Goal: Task Accomplishment & Management: Manage account settings

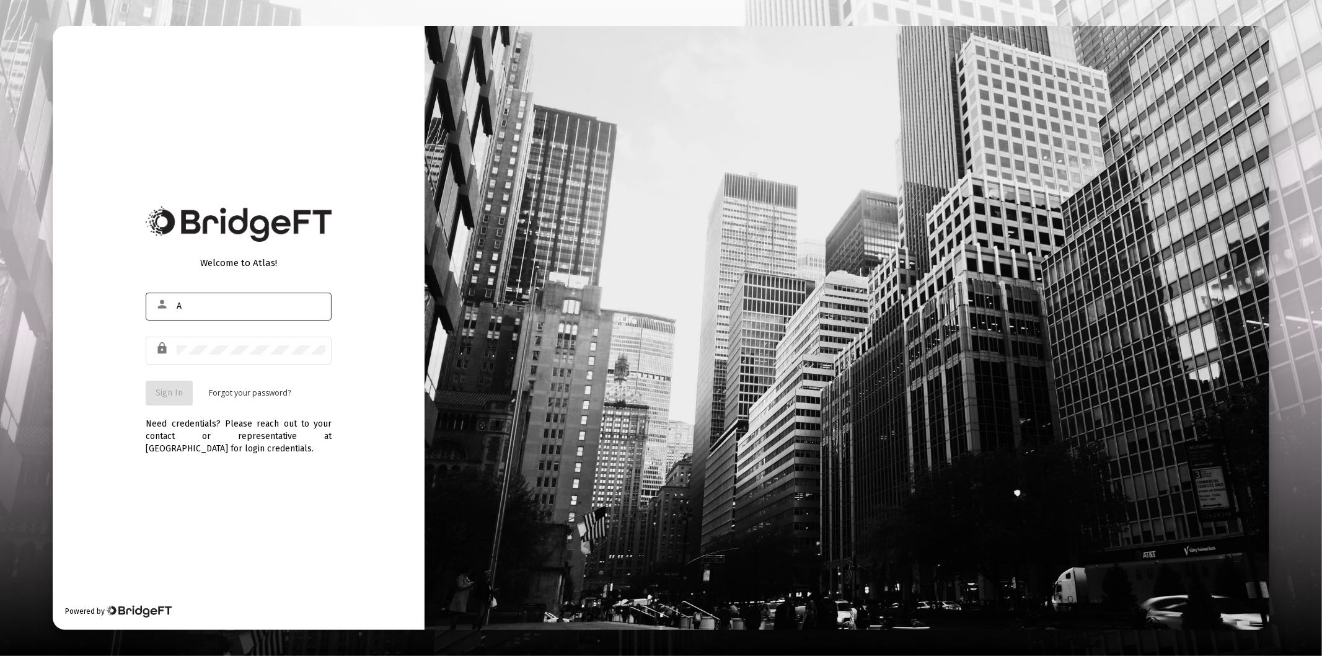
type input "[PERSON_NAME][EMAIL_ADDRESS][DOMAIN_NAME]"
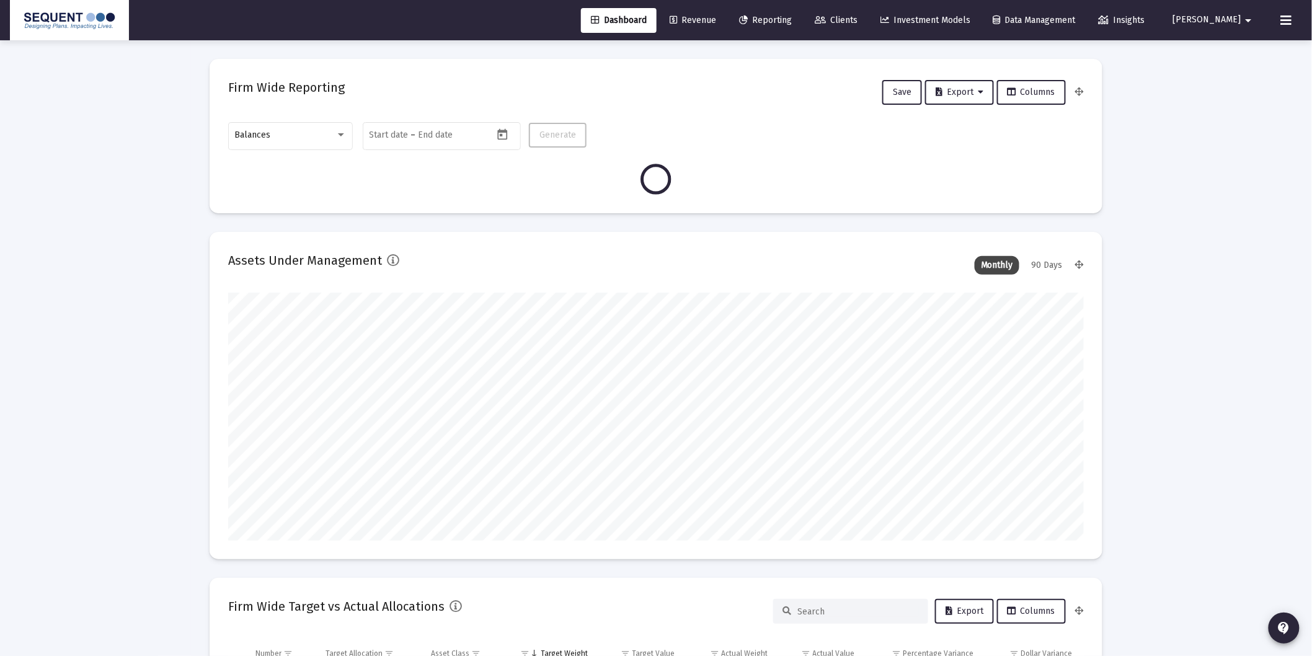
scroll to position [248, 460]
type input "[DATE]"
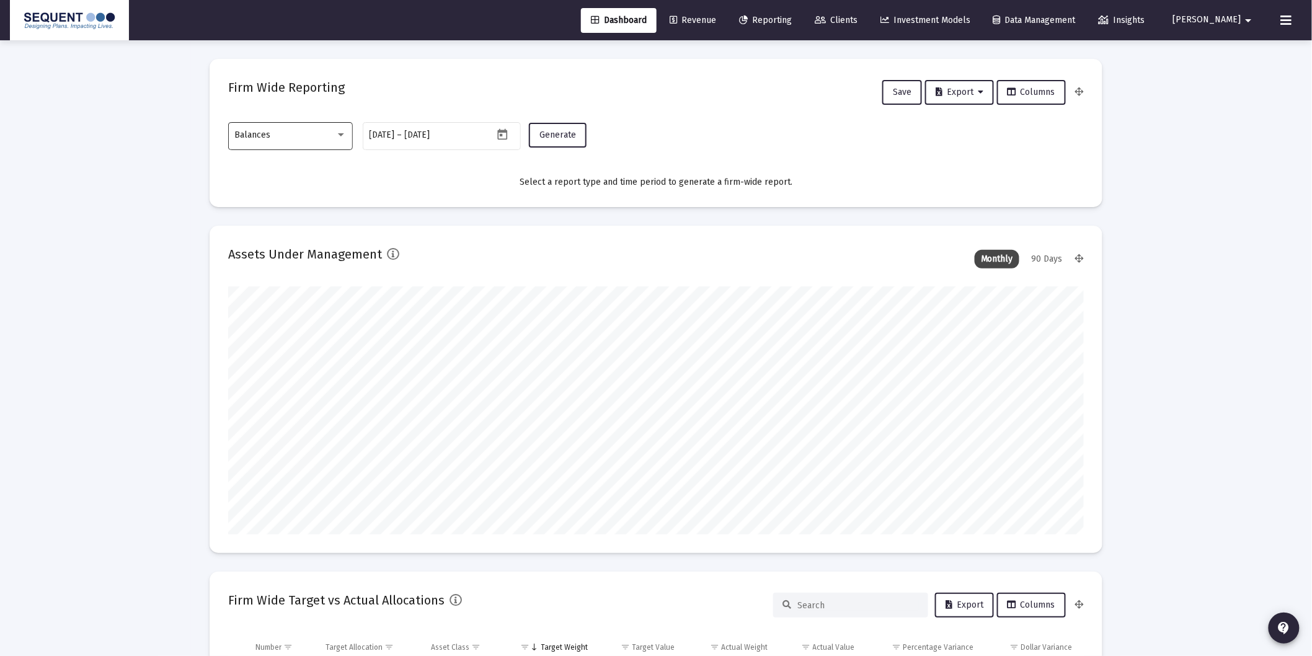
scroll to position [248, 399]
click at [264, 136] on span "Balances" at bounding box center [253, 135] width 36 height 11
click at [278, 59] on span "Transactions" at bounding box center [291, 57] width 112 height 26
click at [547, 141] on button "Generate" at bounding box center [558, 135] width 58 height 25
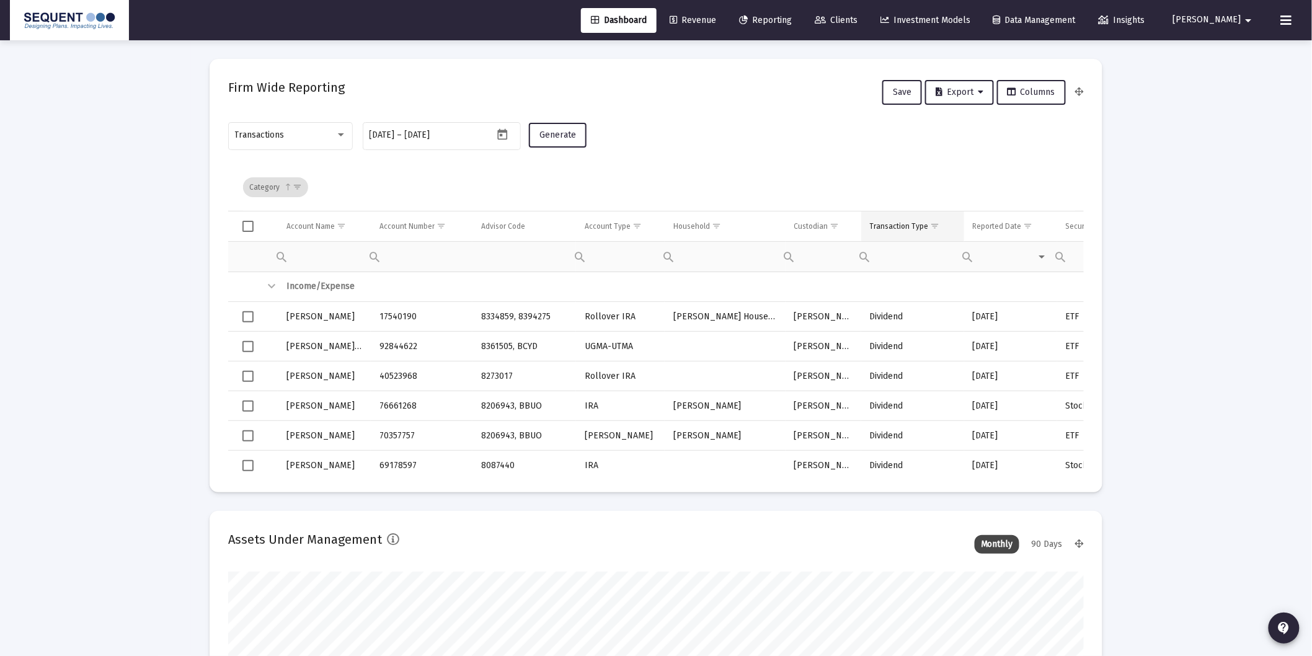
click at [935, 224] on span "Show filter options for column 'Transaction Type'" at bounding box center [934, 225] width 9 height 9
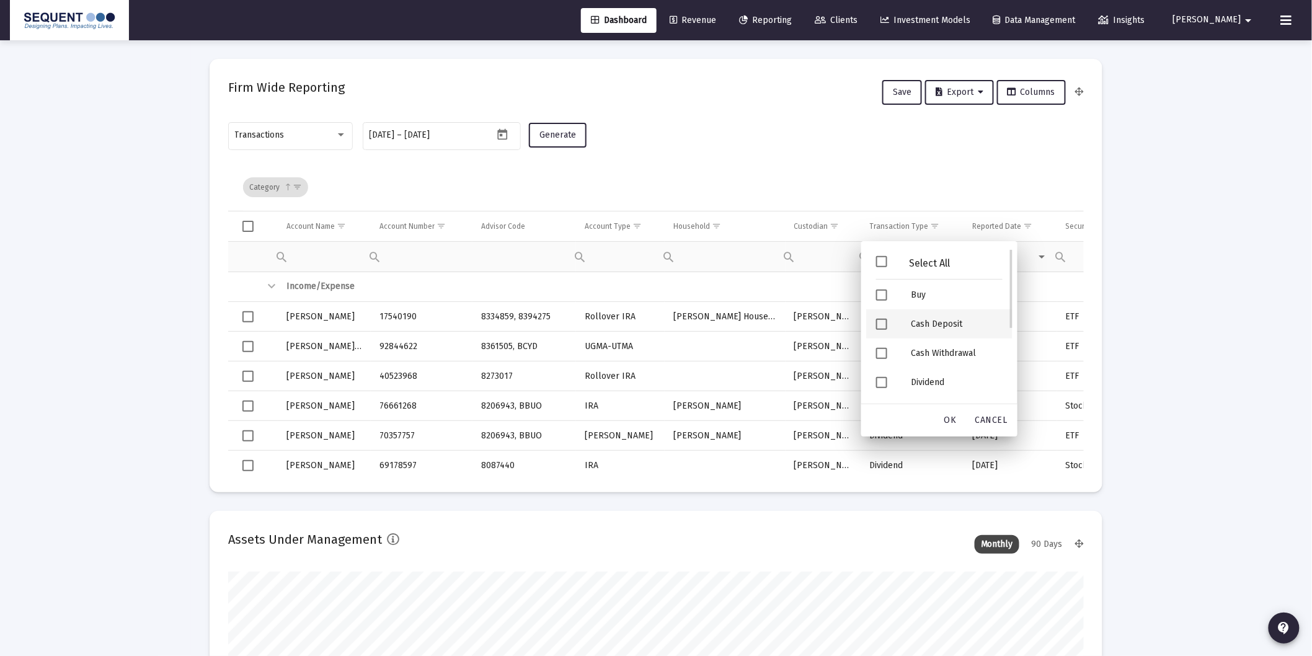
click at [939, 330] on div "Cash Deposit" at bounding box center [957, 323] width 112 height 29
click at [942, 324] on div "Security Deposit" at bounding box center [957, 325] width 112 height 29
click at [937, 414] on div "OK" at bounding box center [950, 420] width 40 height 22
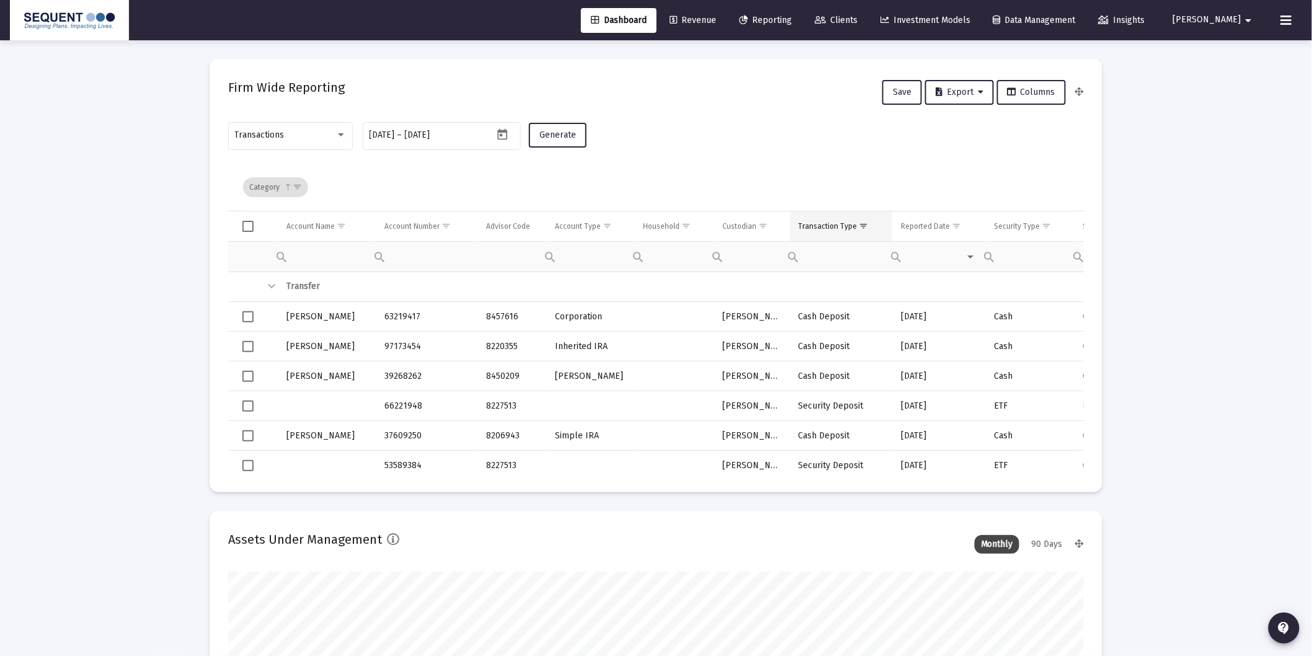
click at [834, 226] on div "Transaction Type" at bounding box center [827, 226] width 59 height 10
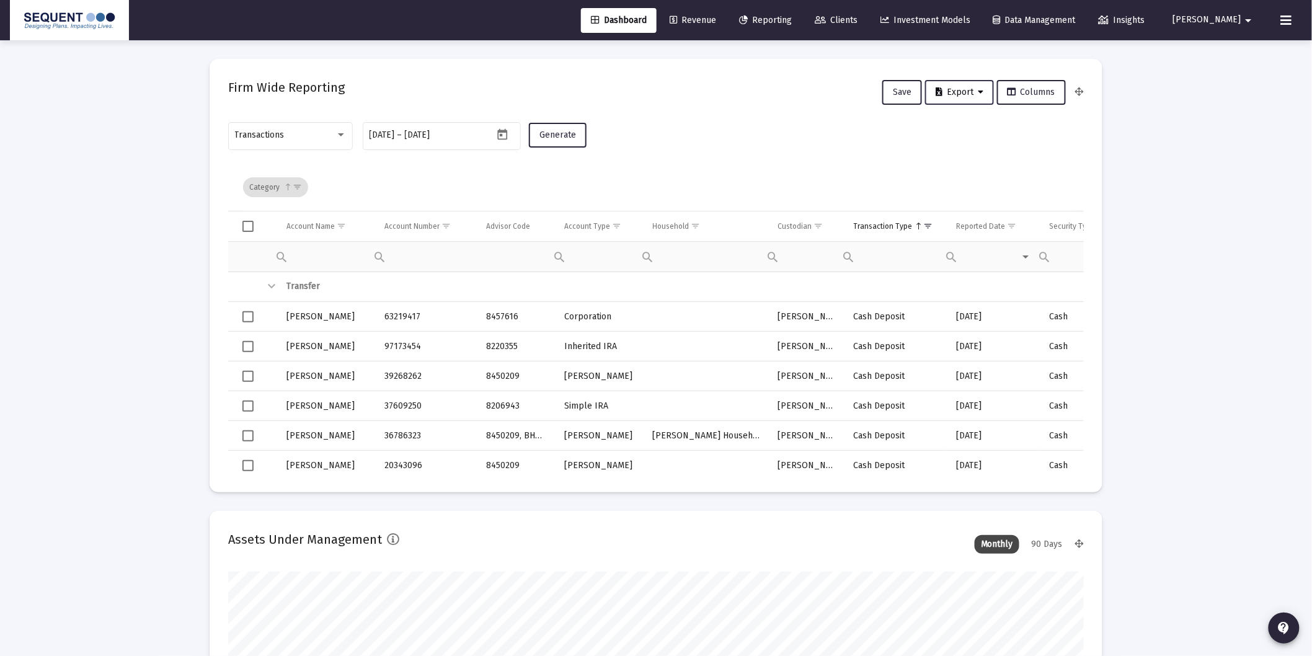
click at [966, 92] on span "Export" at bounding box center [959, 92] width 48 height 11
click at [962, 120] on button "Export All Rows" at bounding box center [965, 124] width 84 height 30
click at [867, 26] on link "Clients" at bounding box center [836, 20] width 63 height 25
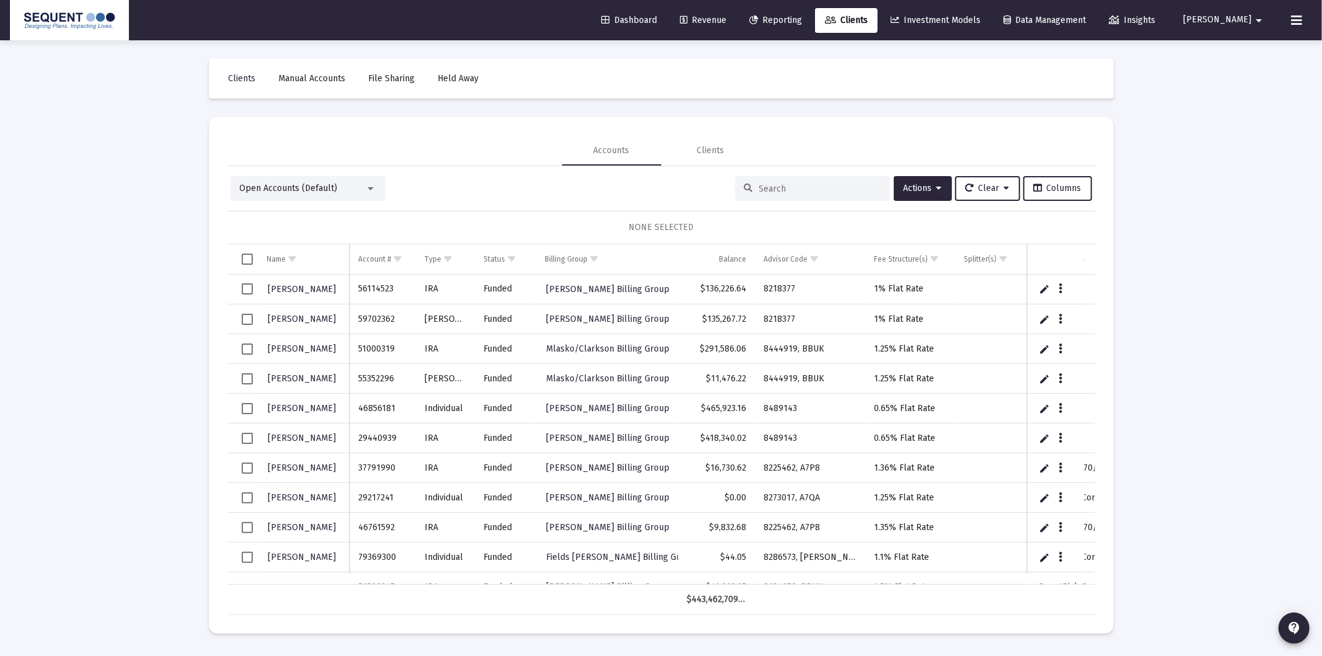
click at [791, 189] on input at bounding box center [820, 188] width 122 height 11
paste input "53589384"
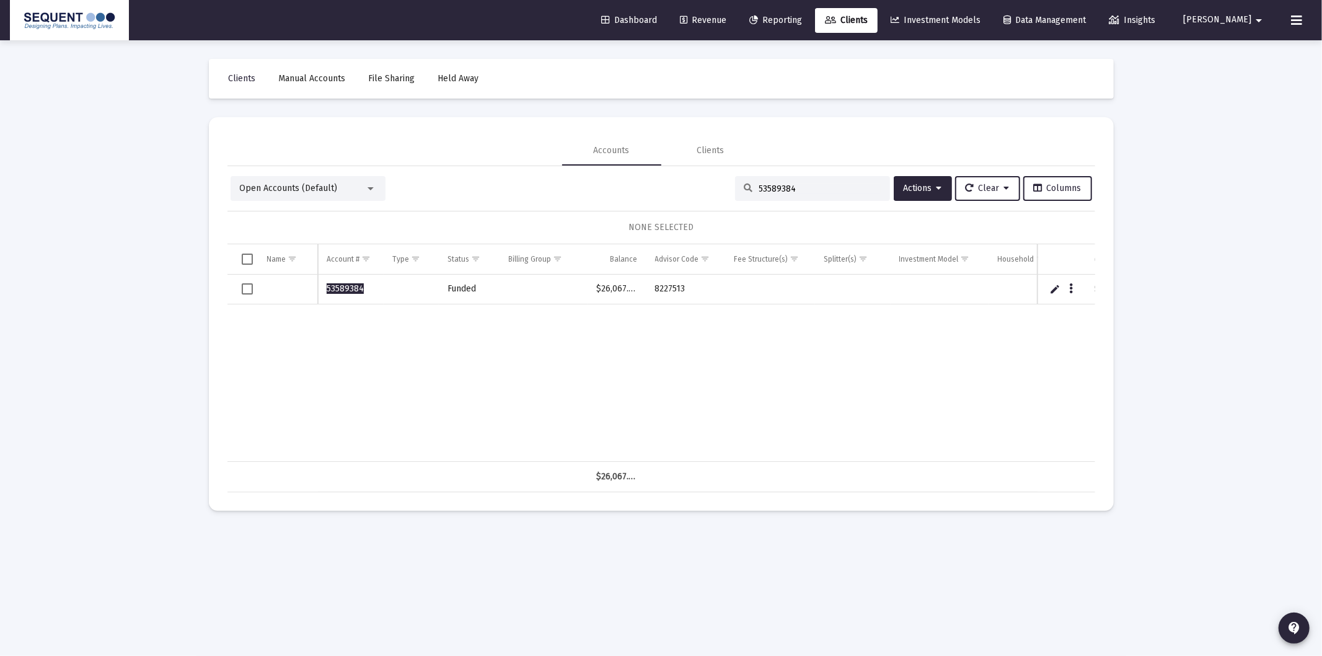
type input "53589384"
click at [837, 192] on input "53589384" at bounding box center [820, 188] width 122 height 11
click at [837, 191] on input "53589384" at bounding box center [820, 188] width 122 height 11
paste input
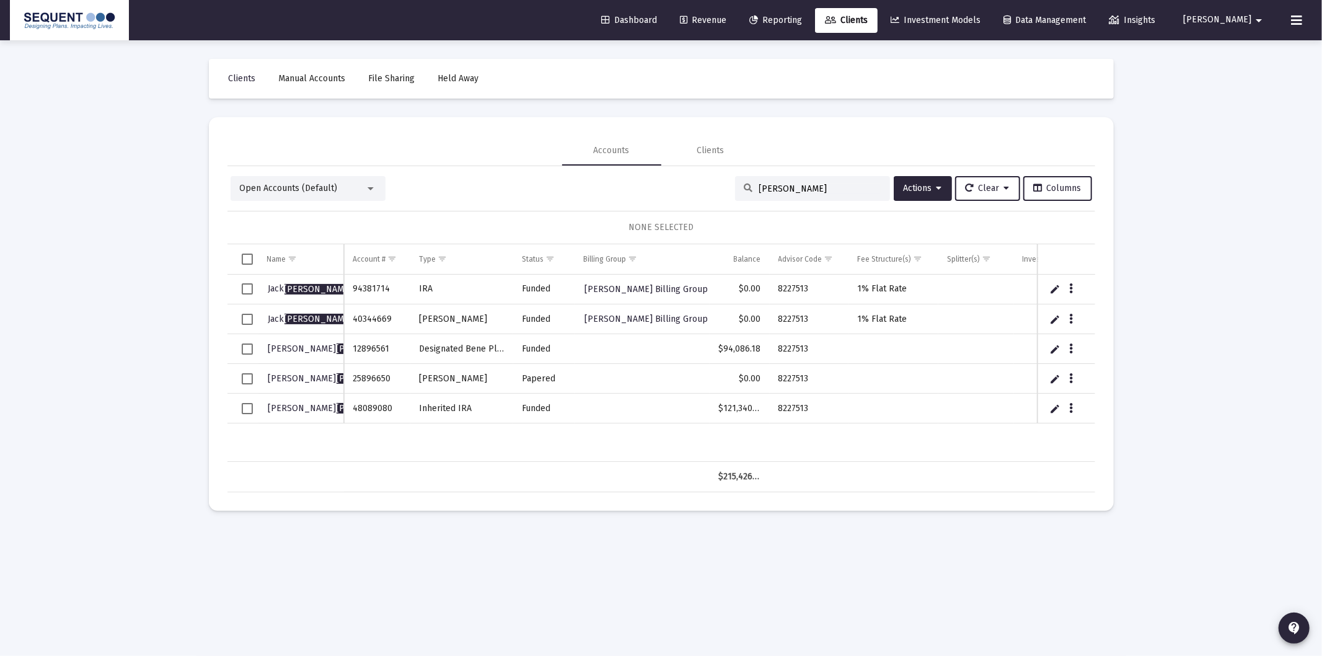
click at [837, 191] on input "[PERSON_NAME]" at bounding box center [820, 188] width 122 height 11
click at [837, 192] on input "[PERSON_NAME]" at bounding box center [820, 188] width 122 height 11
type input "53589384"
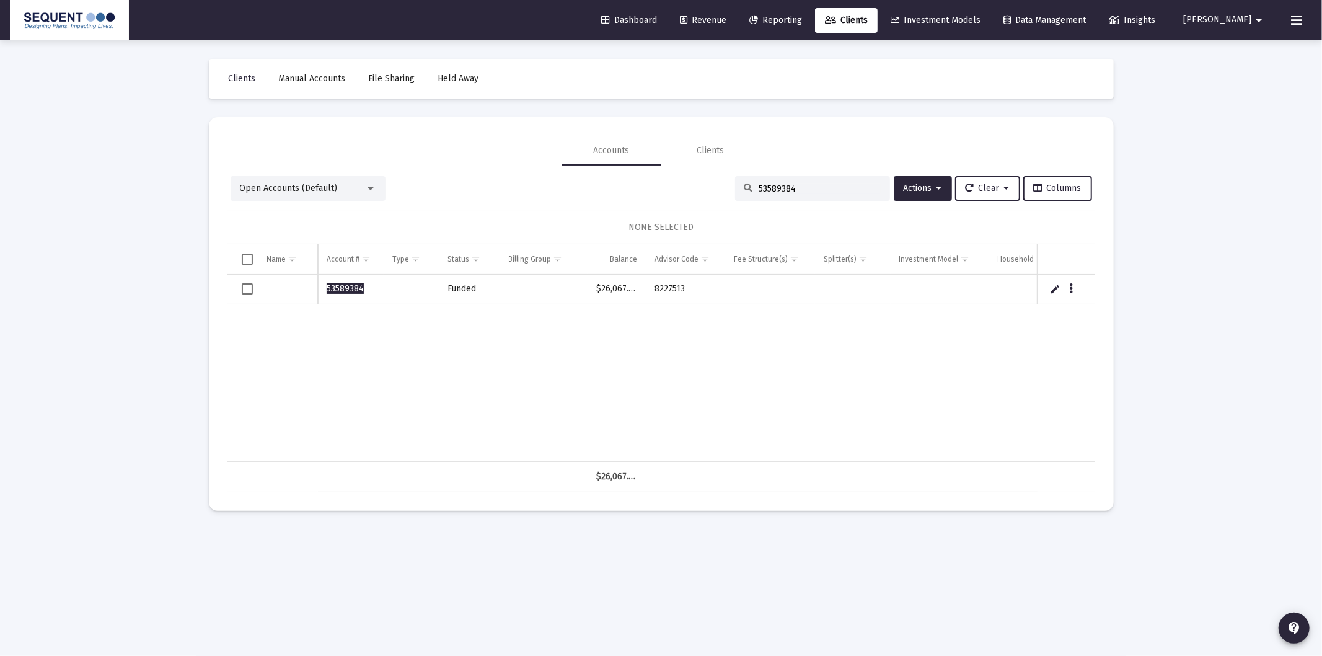
click at [1051, 289] on link "Edit" at bounding box center [1055, 288] width 11 height 11
type input "[PERSON_NAME]"
click at [416, 350] on div "53589384 funded $26,067.69 8227513 [PERSON_NAME]" at bounding box center [715, 368] width 974 height 187
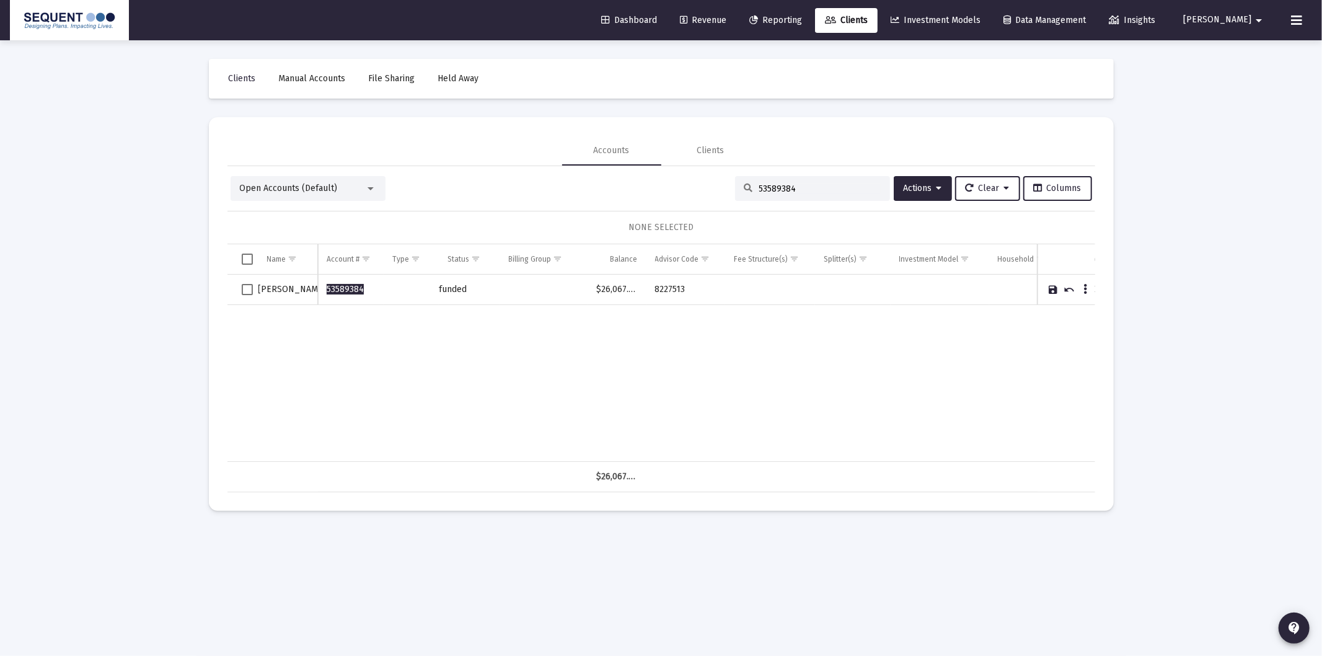
click at [401, 290] on input "Data grid" at bounding box center [411, 290] width 55 height 30
type input "[MEDICAL_DATA] [PERSON_NAME]"
click at [493, 366] on div "53589384 [MEDICAL_DATA] [PERSON_NAME] funded $26,067.69 8227513 [PERSON_NAME]" at bounding box center [715, 368] width 974 height 187
drag, startPoint x: 1058, startPoint y: 288, endPoint x: 1055, endPoint y: 323, distance: 34.8
click at [1056, 288] on link "Save" at bounding box center [1053, 289] width 11 height 11
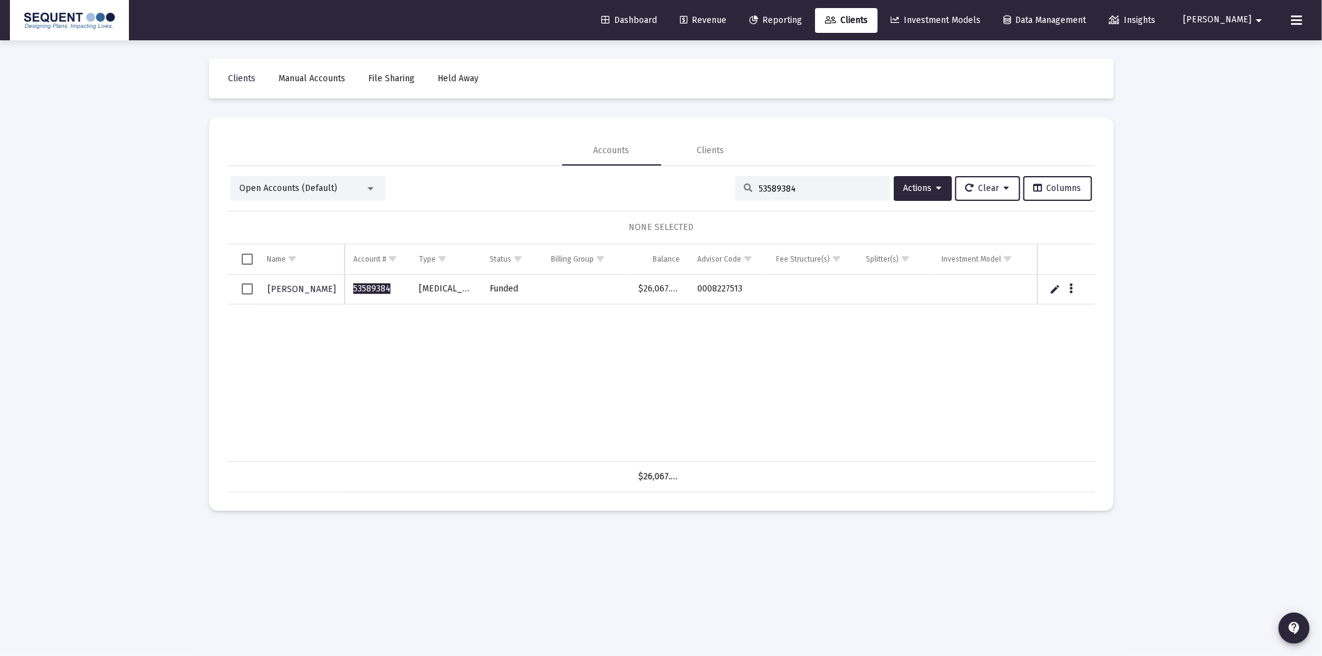
click at [246, 289] on span "Select row" at bounding box center [247, 288] width 11 height 11
click at [1071, 286] on icon "Data grid" at bounding box center [1071, 288] width 4 height 15
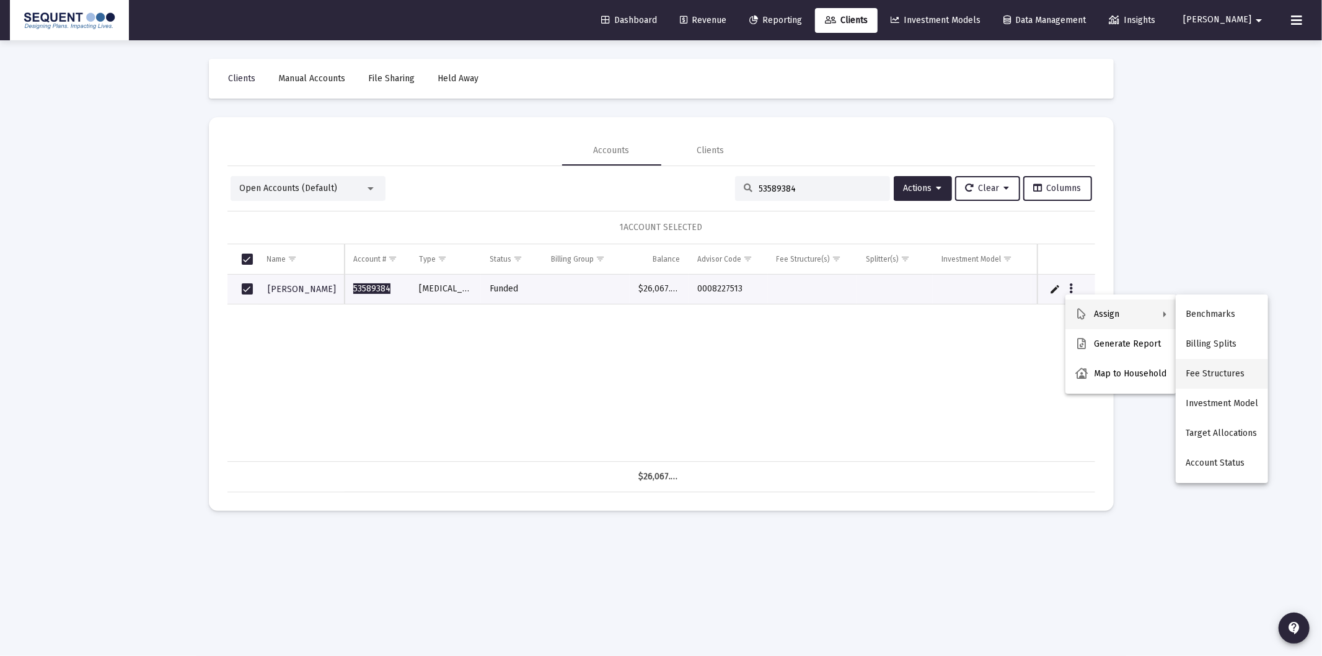
click at [1243, 374] on button "Fee Structures" at bounding box center [1222, 374] width 92 height 30
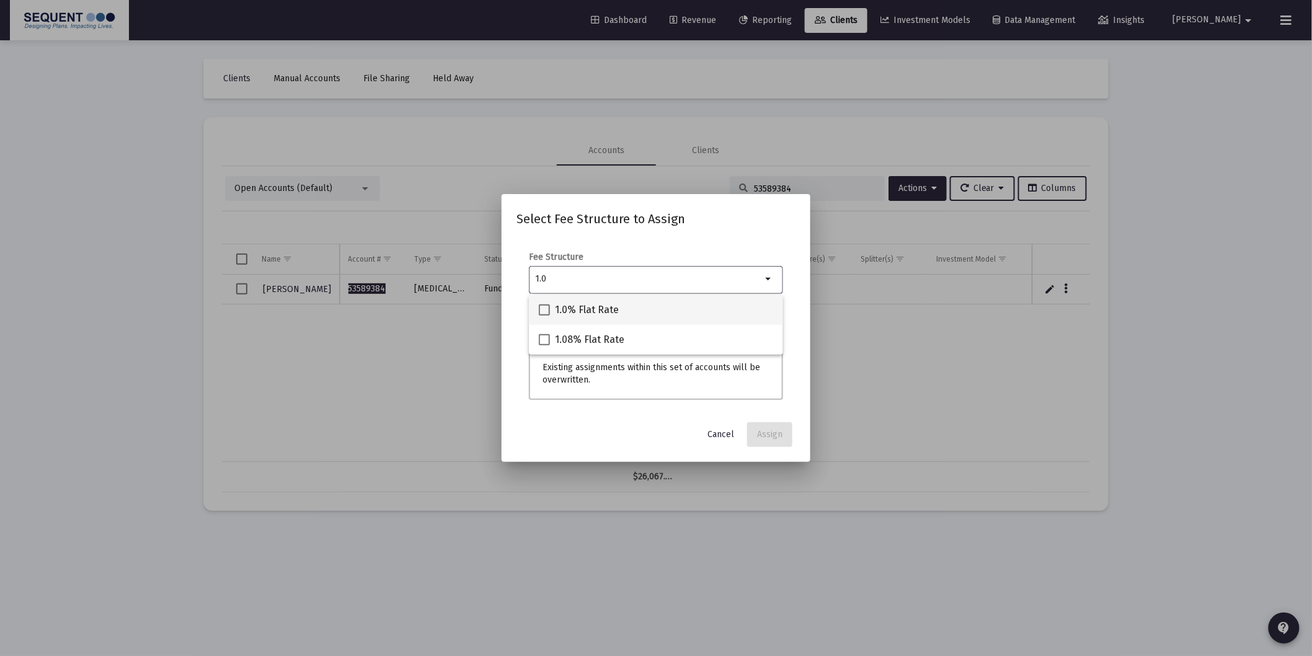
type input "1.0"
click at [586, 306] on span "1.0% Flat Rate" at bounding box center [587, 310] width 64 height 15
click at [544, 316] on input "1.0% Flat Rate" at bounding box center [544, 316] width 1 height 1
checkbox input "true"
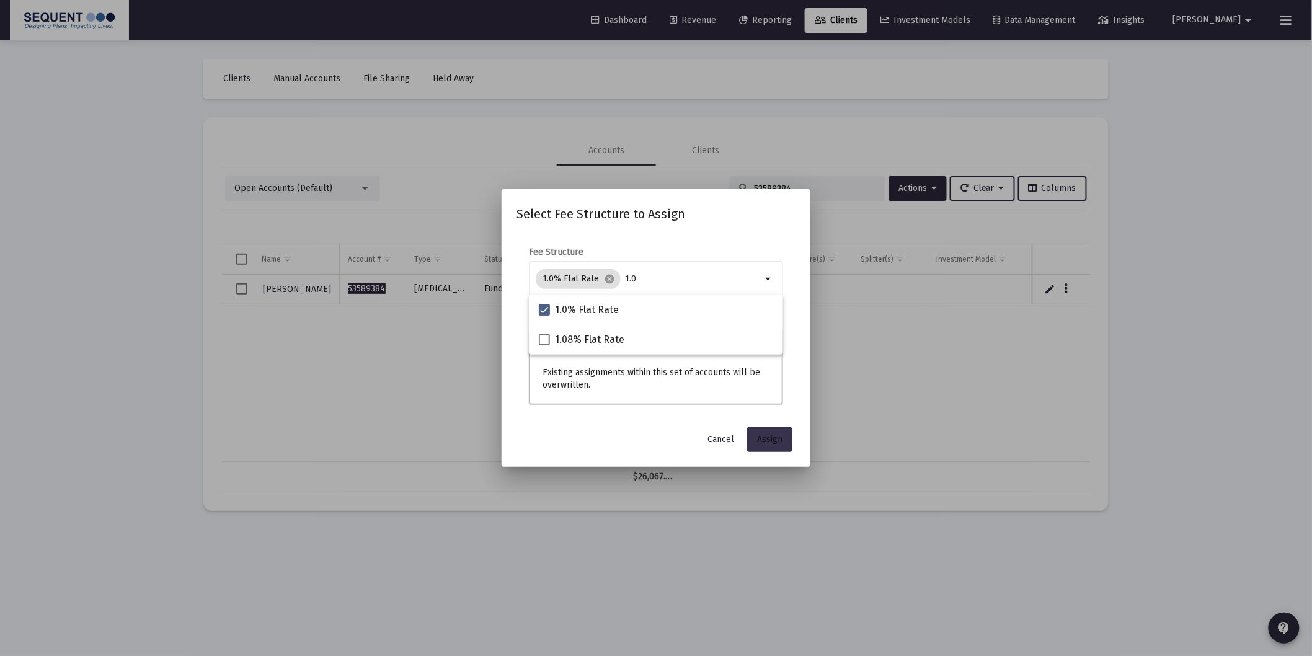
click at [782, 448] on button "Assign" at bounding box center [769, 439] width 45 height 25
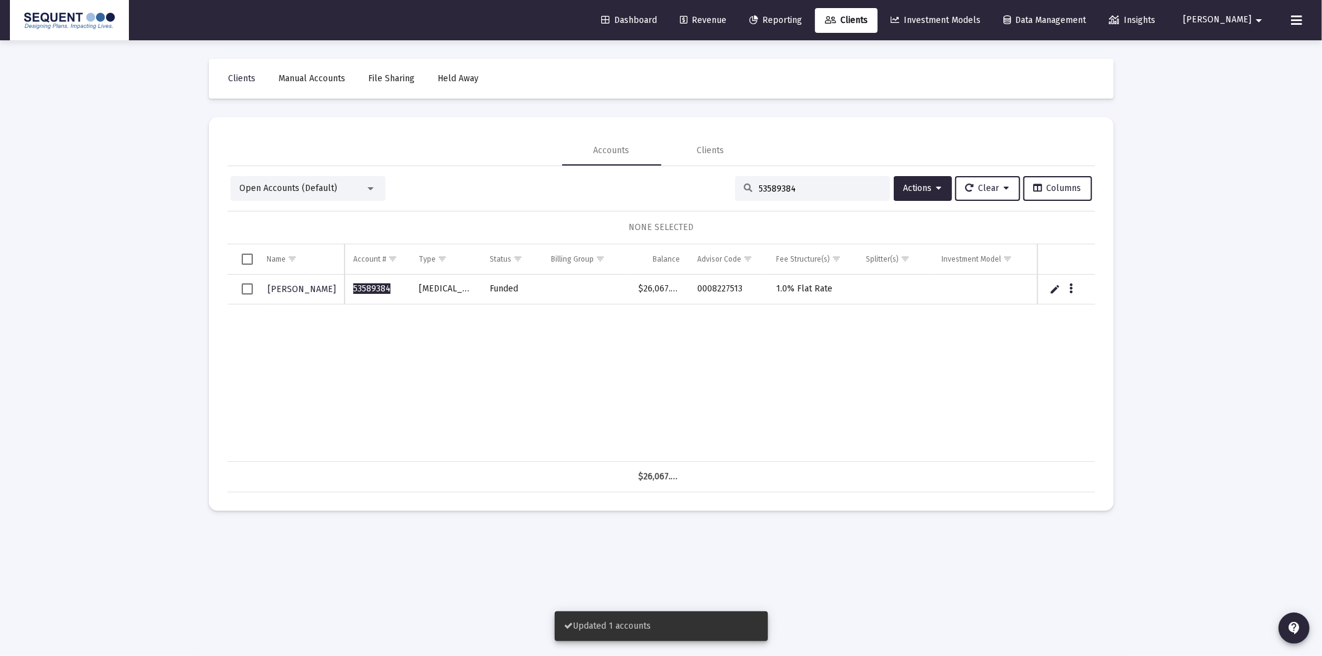
drag, startPoint x: 250, startPoint y: 289, endPoint x: 536, endPoint y: 279, distance: 286.6
click at [249, 288] on span "Select row" at bounding box center [247, 288] width 11 height 11
click at [916, 195] on button "Actions" at bounding box center [923, 188] width 58 height 25
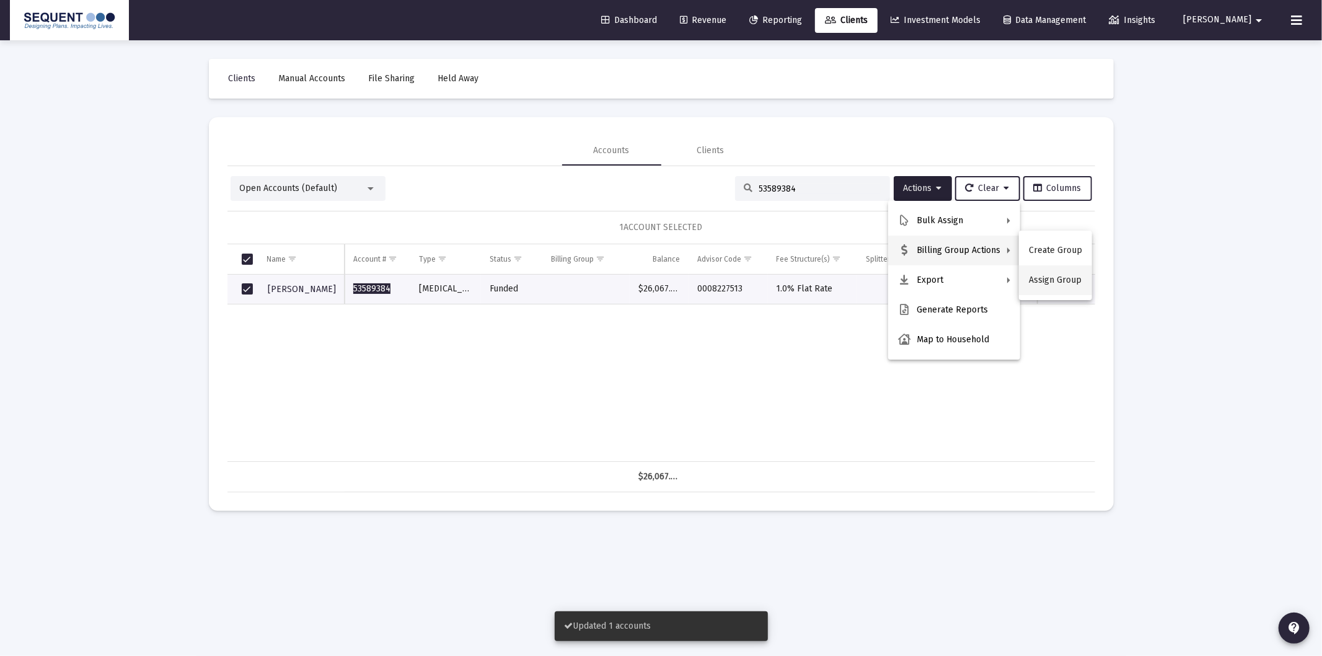
click at [1043, 273] on button "Assign Group" at bounding box center [1055, 280] width 73 height 30
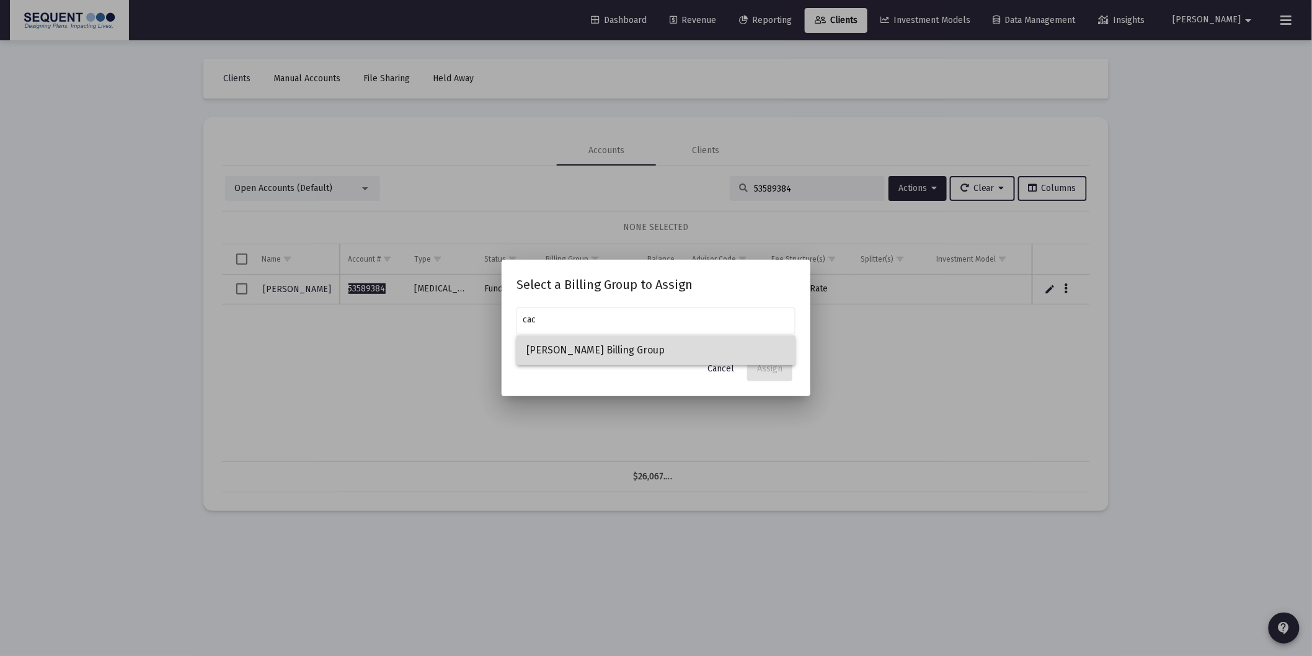
click at [691, 338] on span "[PERSON_NAME] Billing Group" at bounding box center [655, 350] width 259 height 30
type input "[PERSON_NAME] Billing Group"
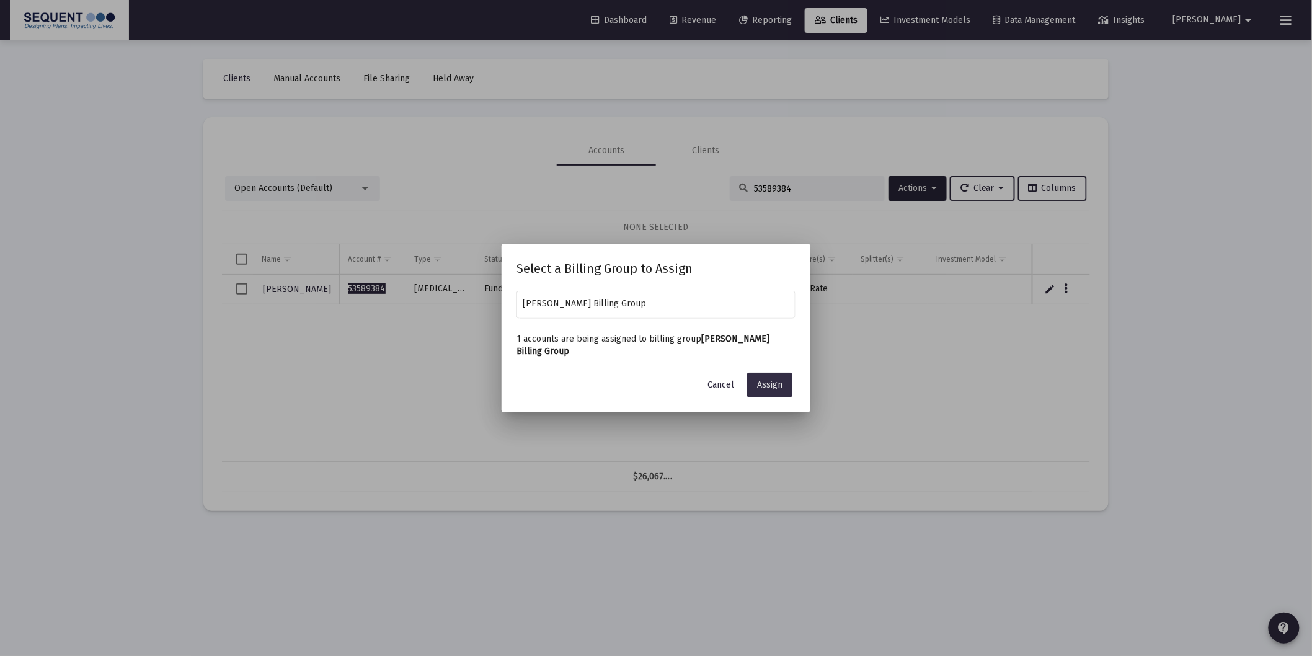
click at [761, 377] on button "Assign" at bounding box center [769, 385] width 45 height 25
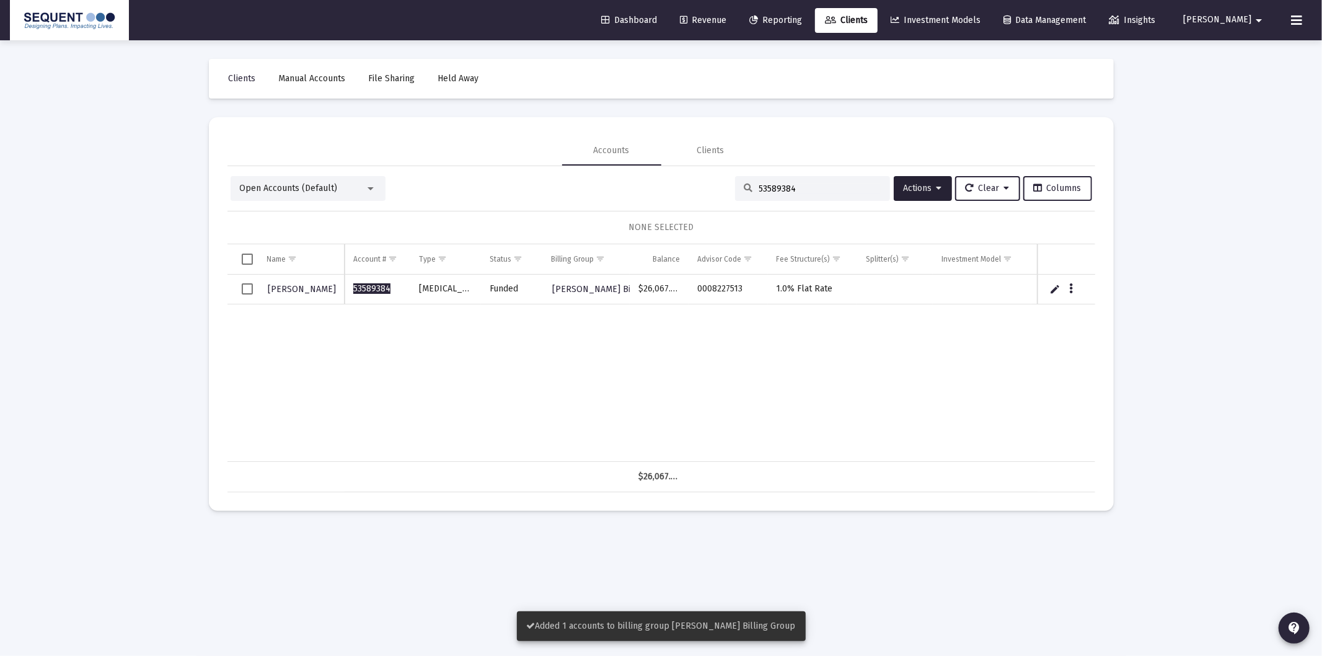
click at [839, 197] on div "53589384" at bounding box center [812, 188] width 155 height 25
click at [839, 196] on div "53589384" at bounding box center [812, 188] width 155 height 25
click at [834, 192] on input "53589384" at bounding box center [820, 188] width 122 height 11
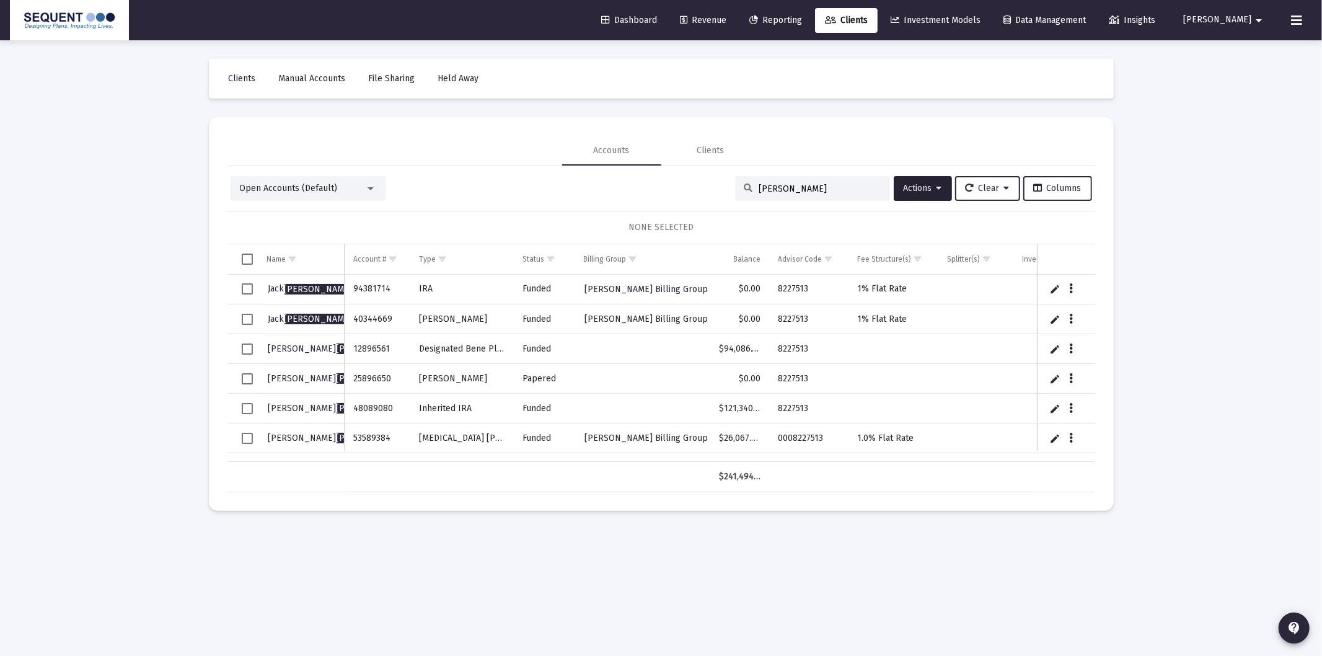
click at [438, 503] on mat-card "Accounts Clients Open Accounts (Default) [PERSON_NAME] Actions Clear Columns NO…" at bounding box center [661, 314] width 905 height 394
click at [793, 184] on input "[PERSON_NAME]" at bounding box center [820, 188] width 122 height 11
click at [793, 183] on input "[PERSON_NAME]" at bounding box center [820, 188] width 122 height 11
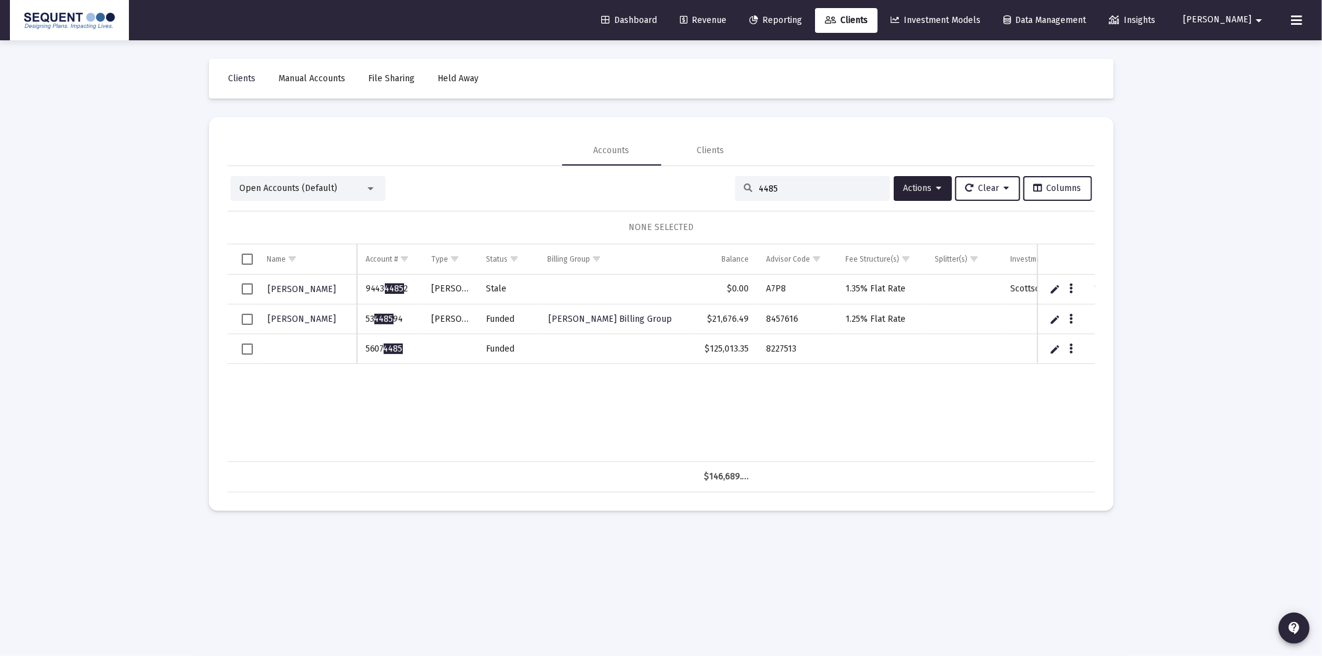
type input "4485"
click at [246, 350] on span "Select row" at bounding box center [247, 348] width 11 height 11
click at [941, 193] on button "Actions" at bounding box center [923, 188] width 58 height 25
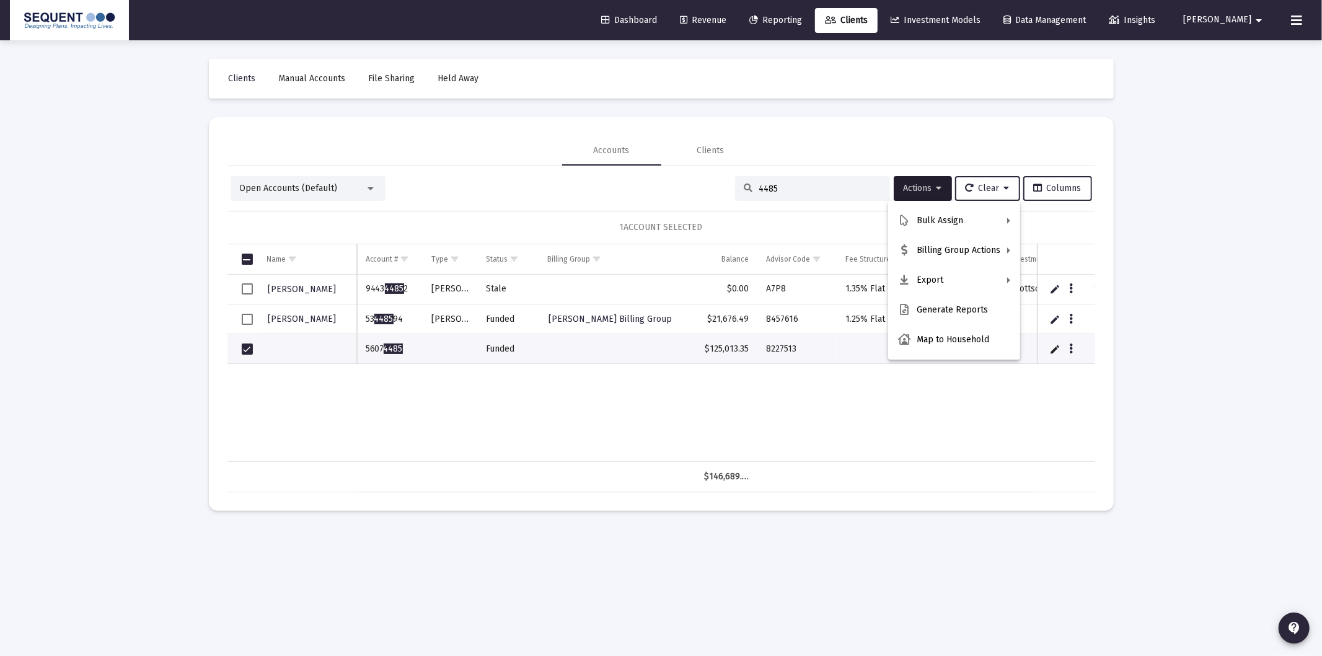
drag, startPoint x: 931, startPoint y: 430, endPoint x: 1079, endPoint y: 379, distance: 156.3
click at [930, 430] on div at bounding box center [661, 328] width 1322 height 656
click at [1053, 344] on link "Edit" at bounding box center [1055, 348] width 11 height 11
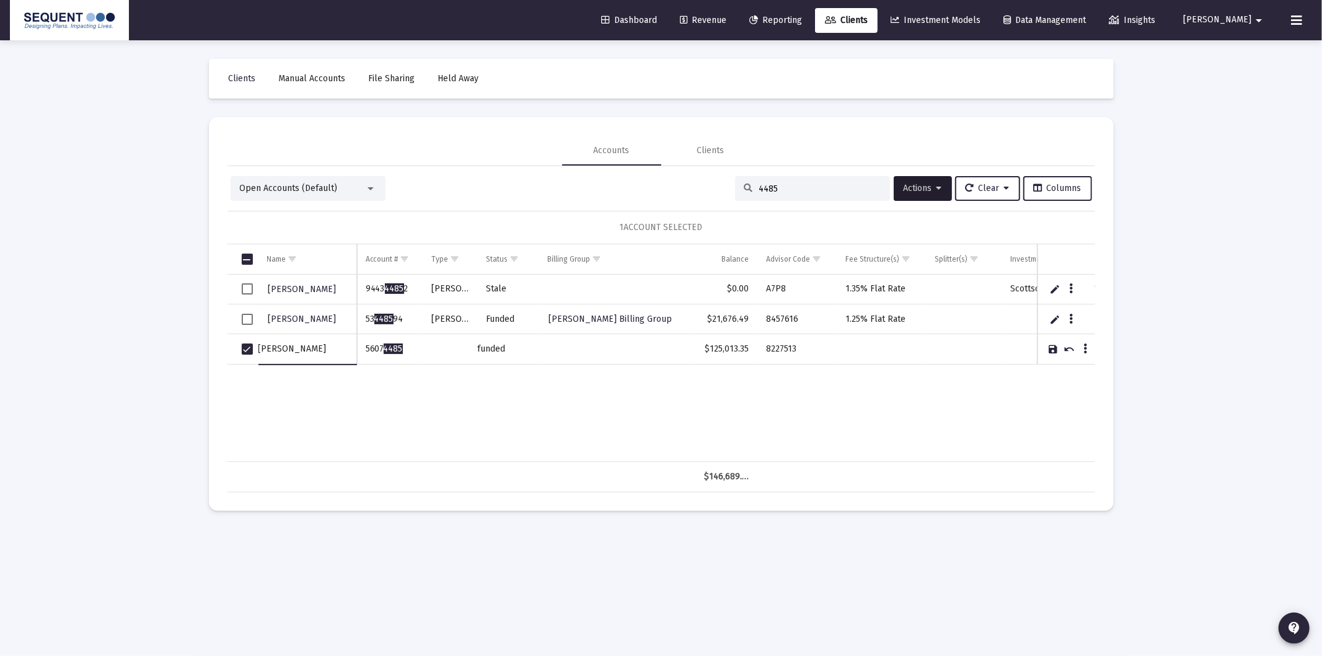
type input "[PERSON_NAME]"
type input "[MEDICAL_DATA] IRA"
click at [1052, 347] on link "Save" at bounding box center [1053, 348] width 11 height 11
click at [828, 195] on div "4485" at bounding box center [812, 188] width 155 height 25
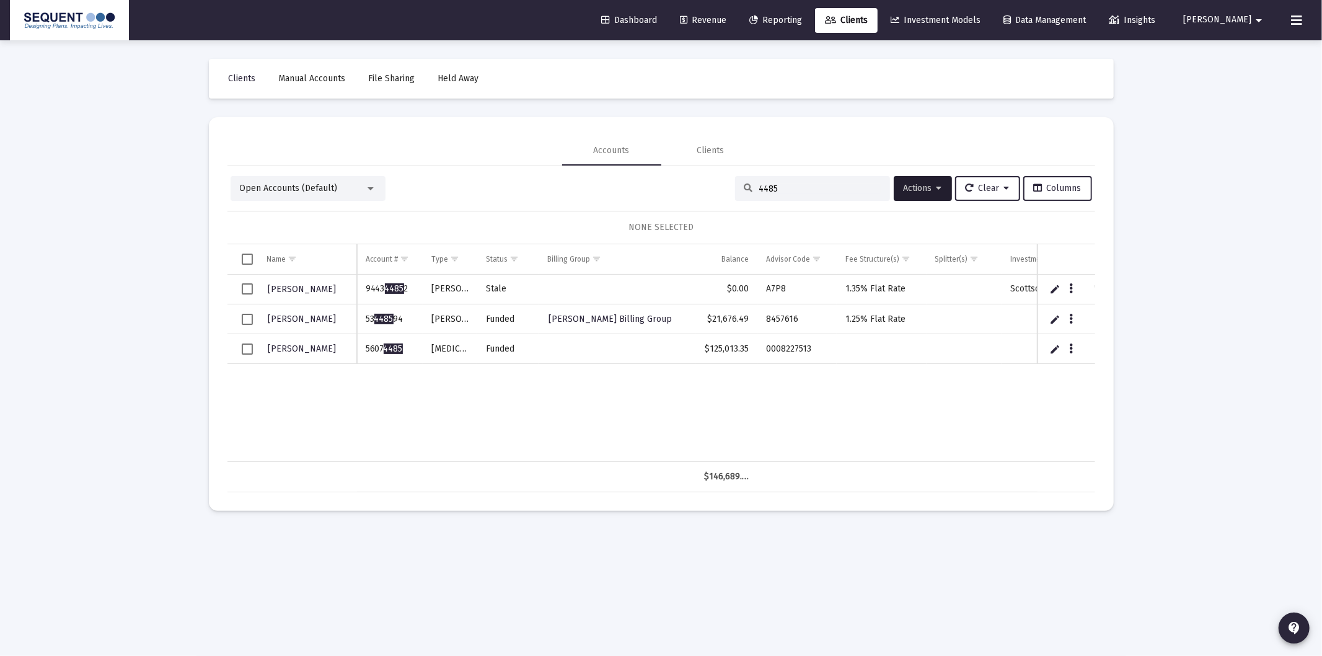
click at [815, 183] on input "4485" at bounding box center [820, 188] width 122 height 11
click at [815, 182] on div "4485" at bounding box center [812, 188] width 155 height 25
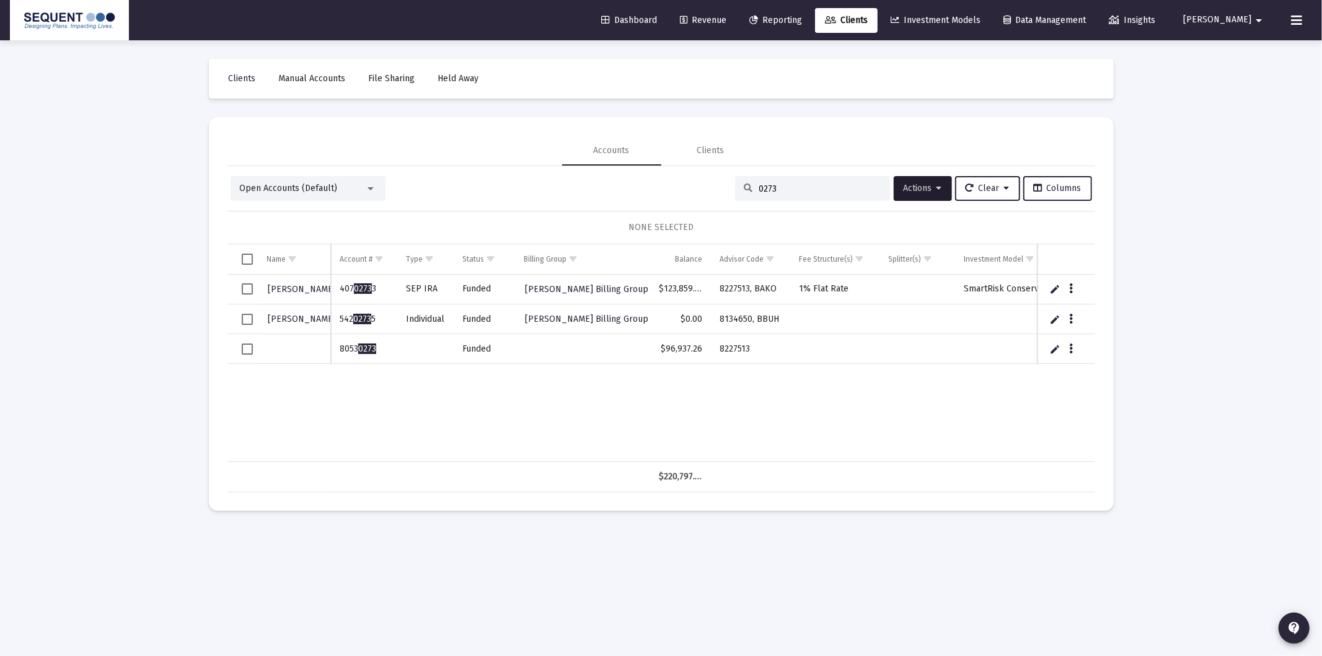
type input "0273"
click at [246, 348] on span "Select row" at bounding box center [247, 348] width 11 height 11
click at [1057, 352] on link "Edit" at bounding box center [1055, 348] width 11 height 11
click at [293, 350] on input "Data grid" at bounding box center [295, 349] width 73 height 30
type input "[PERSON_NAME]"
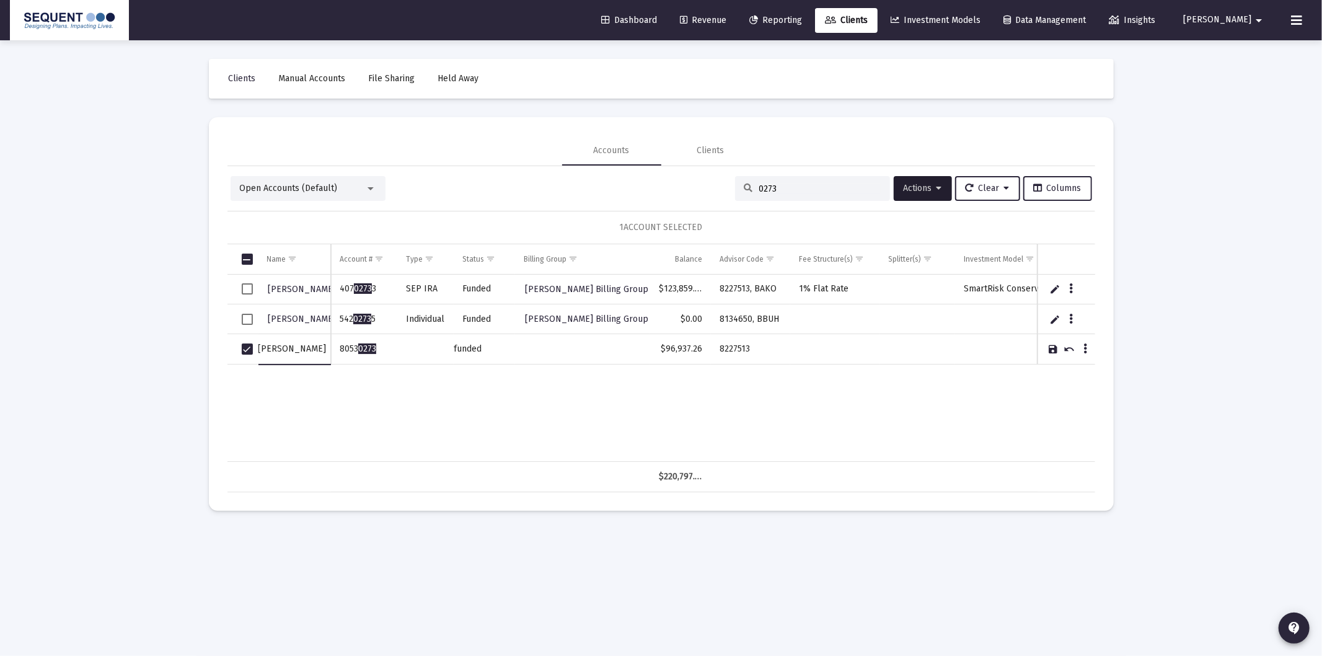
click at [405, 358] on input "Data grid" at bounding box center [425, 349] width 57 height 30
type input "Individual"
click at [532, 418] on div "[GEOGRAPHIC_DATA][PERSON_NAME] 407 0273 [DATE] IRA Funded [PERSON_NAME] Billing…" at bounding box center [785, 368] width 1115 height 187
click at [1052, 351] on link "Save" at bounding box center [1053, 348] width 11 height 11
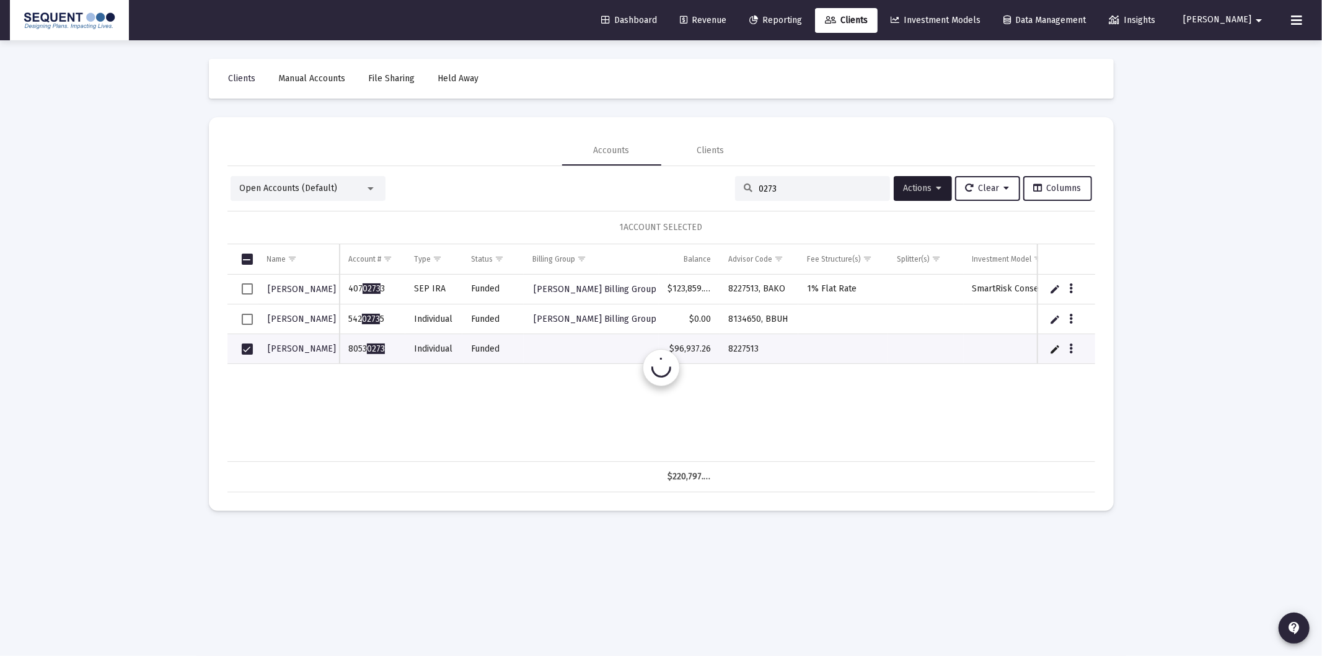
click at [810, 183] on input "0273" at bounding box center [820, 188] width 122 height 11
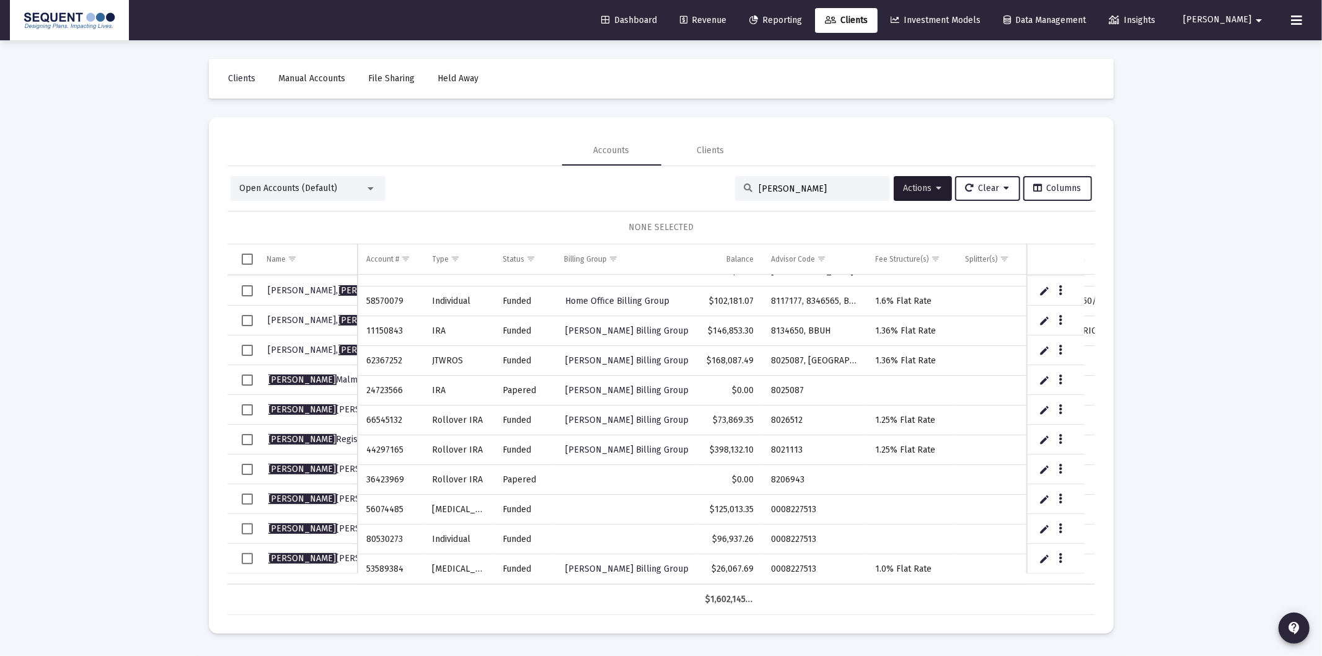
scroll to position [236, 0]
type input "[PERSON_NAME]"
drag, startPoint x: 1046, startPoint y: 529, endPoint x: 362, endPoint y: 584, distance: 685.9
click at [1044, 529] on link "Edit" at bounding box center [1044, 529] width 11 height 11
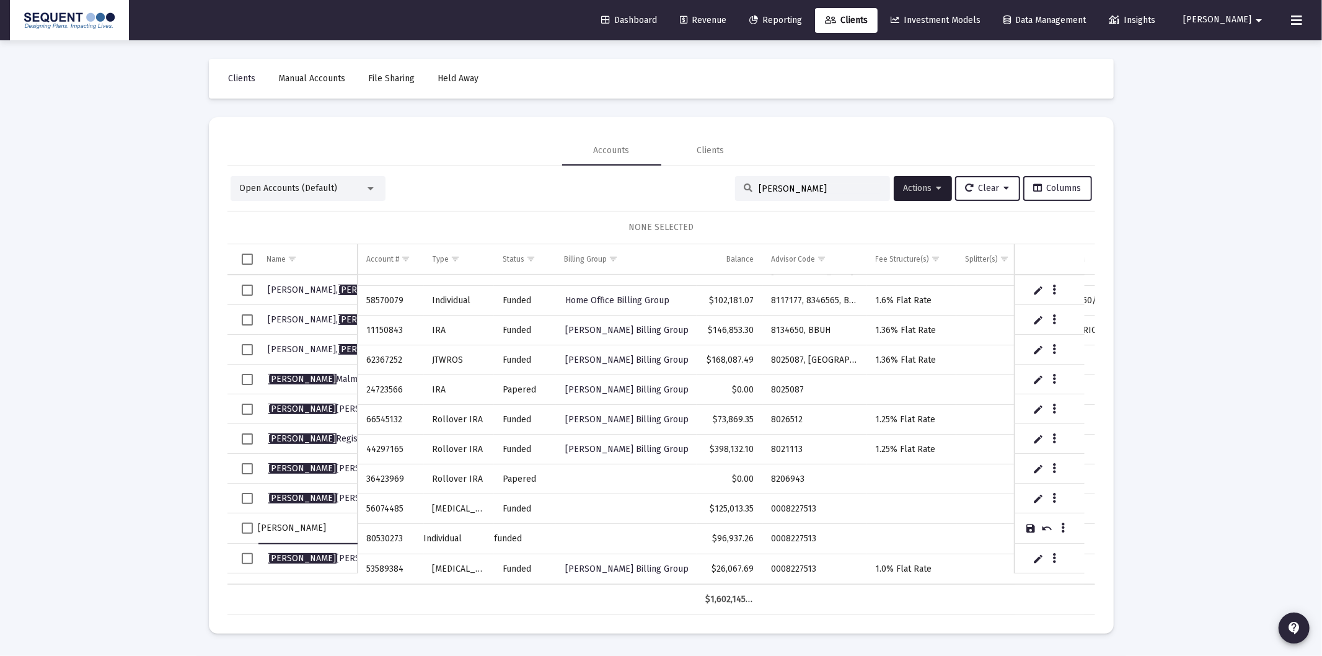
click at [273, 527] on input "[PERSON_NAME]" at bounding box center [308, 528] width 99 height 30
type input "[PERSON_NAME]"
click at [1027, 528] on link "Save" at bounding box center [1030, 528] width 11 height 11
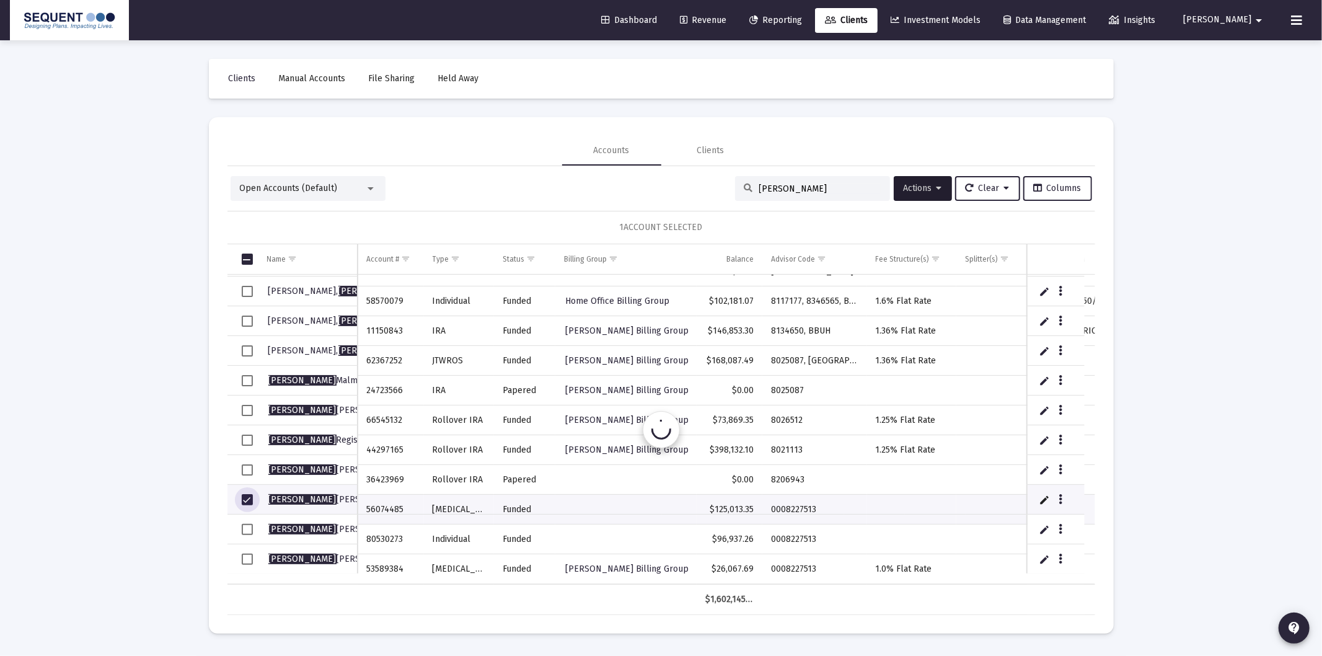
scroll to position [234, 0]
click at [239, 530] on td "Data grid" at bounding box center [243, 531] width 31 height 30
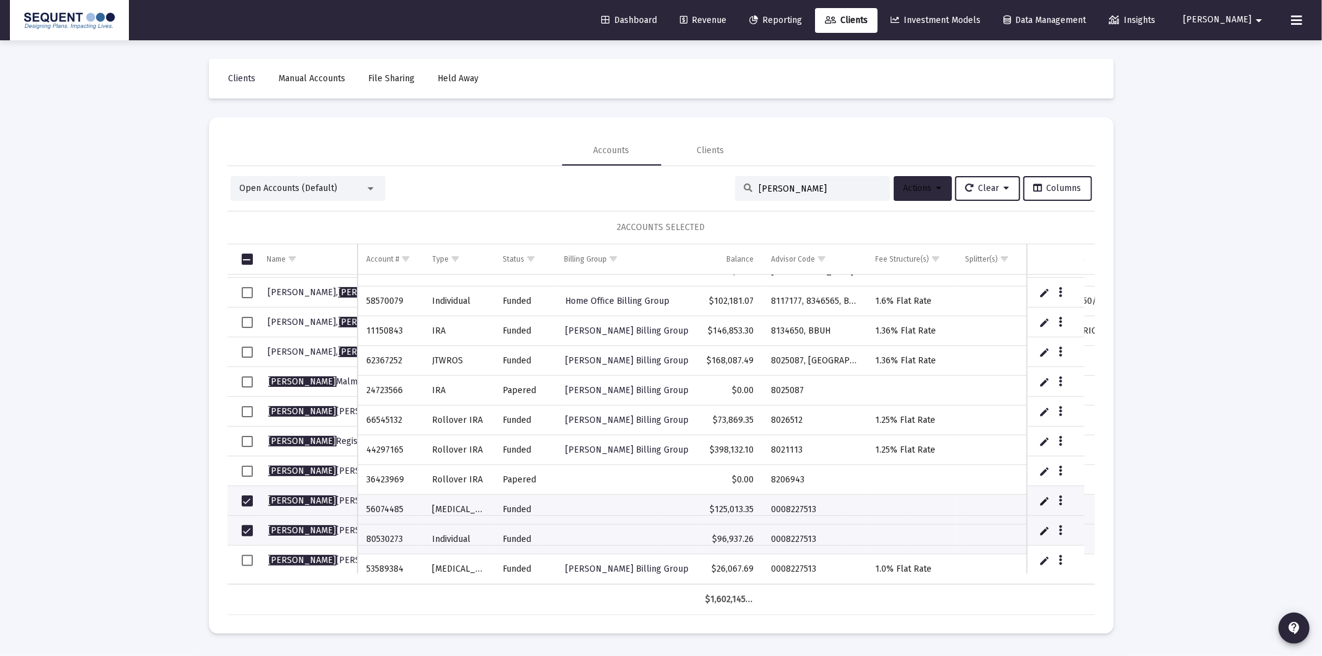
click at [912, 198] on button "Actions" at bounding box center [923, 188] width 58 height 25
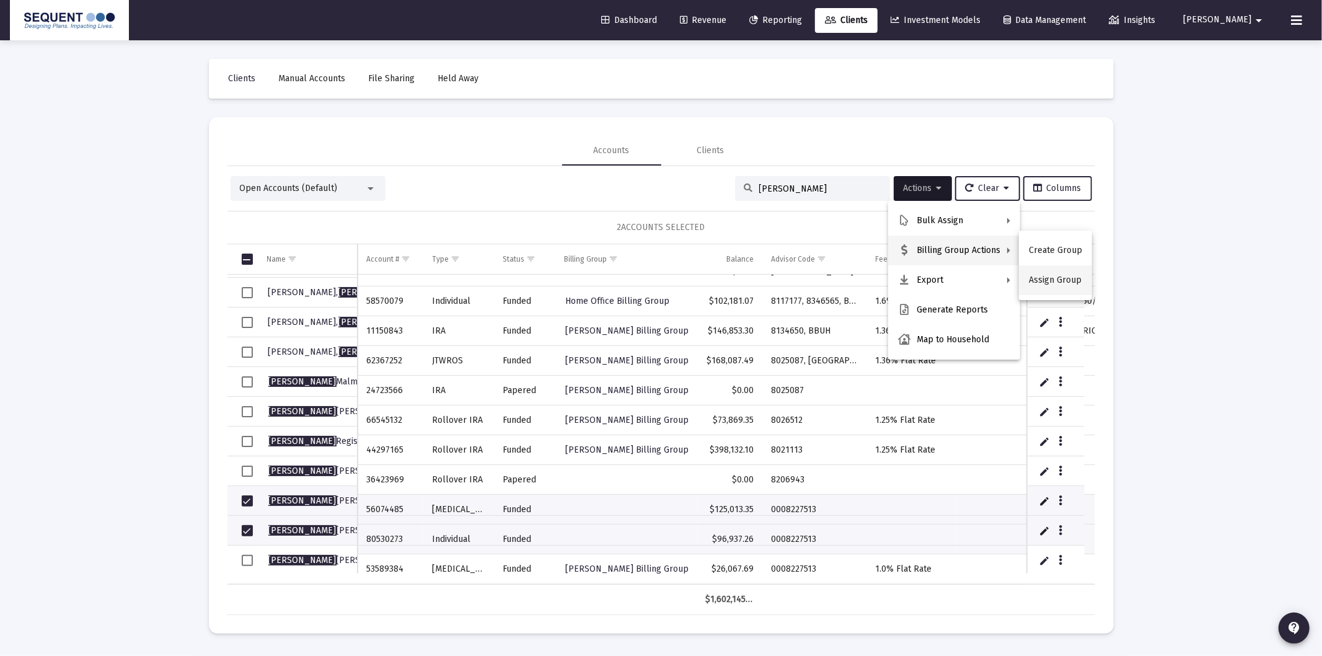
click at [1036, 280] on button "Assign Group" at bounding box center [1055, 280] width 73 height 30
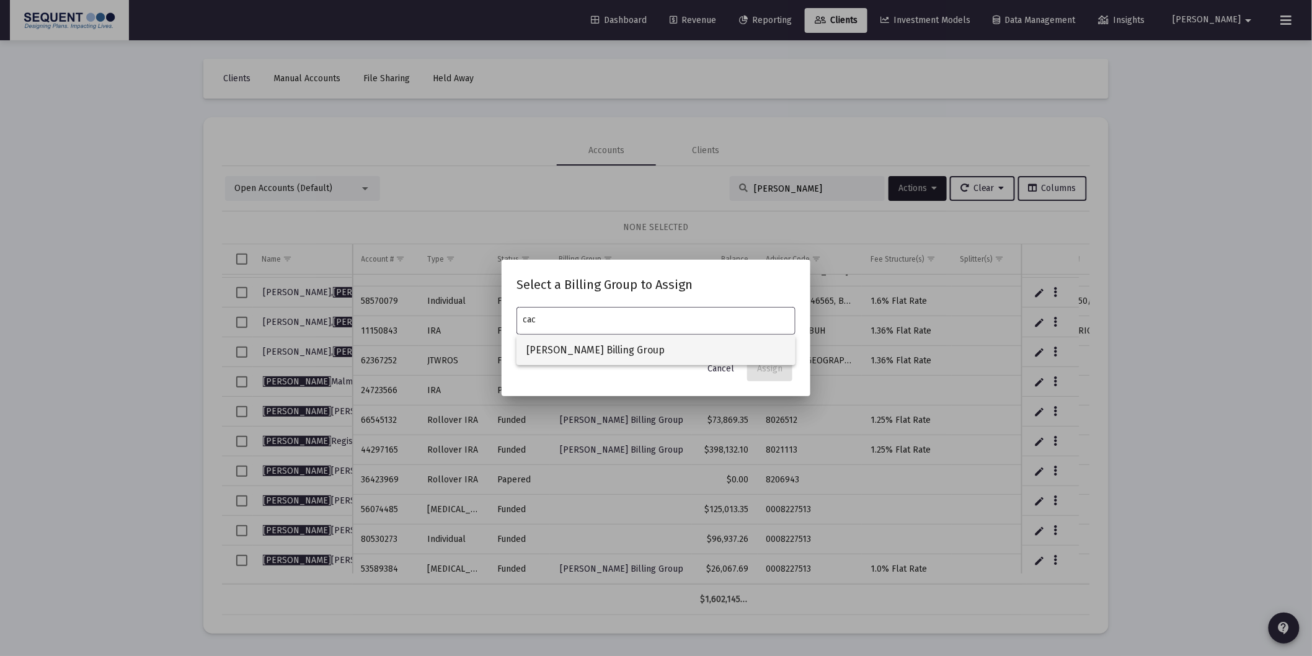
click at [608, 342] on span "[PERSON_NAME] Billing Group" at bounding box center [655, 350] width 259 height 30
type input "[PERSON_NAME] Billing Group"
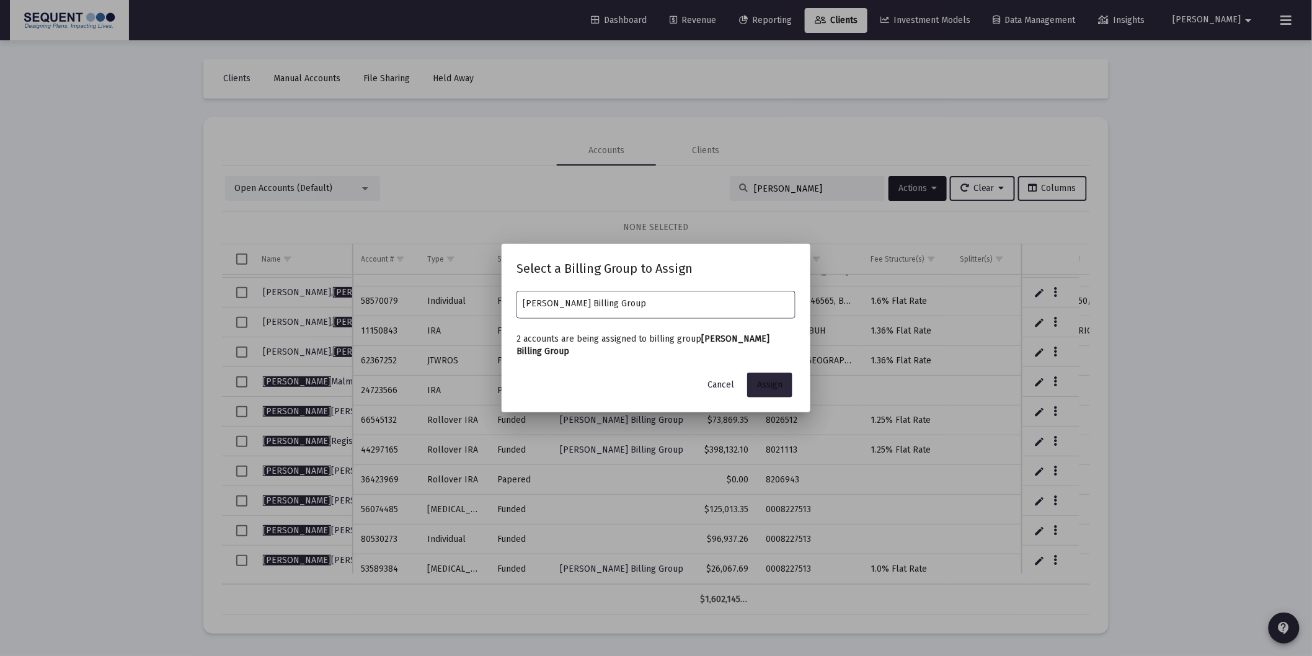
drag, startPoint x: 762, startPoint y: 381, endPoint x: 679, endPoint y: 446, distance: 106.0
click at [762, 381] on span "Assign" at bounding box center [769, 384] width 25 height 11
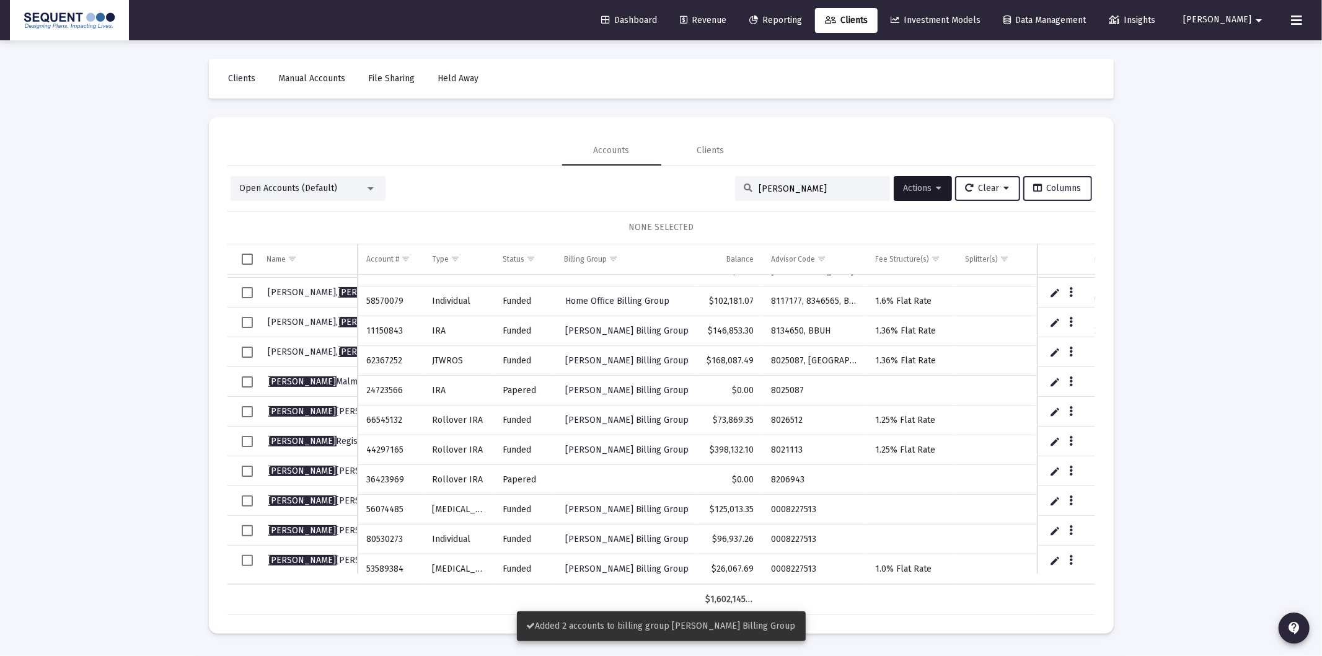
click at [252, 503] on td "Data grid" at bounding box center [243, 501] width 31 height 30
click at [244, 529] on span "Select row" at bounding box center [247, 530] width 11 height 11
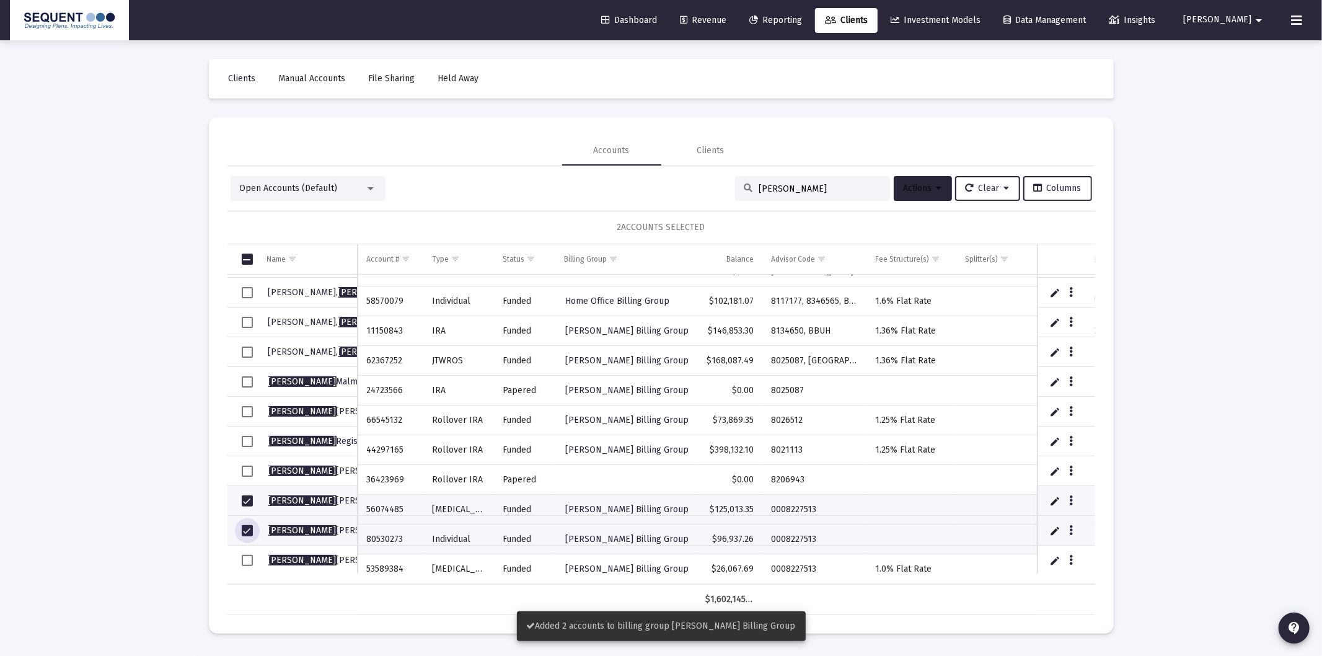
click at [927, 182] on button "Actions" at bounding box center [923, 188] width 58 height 25
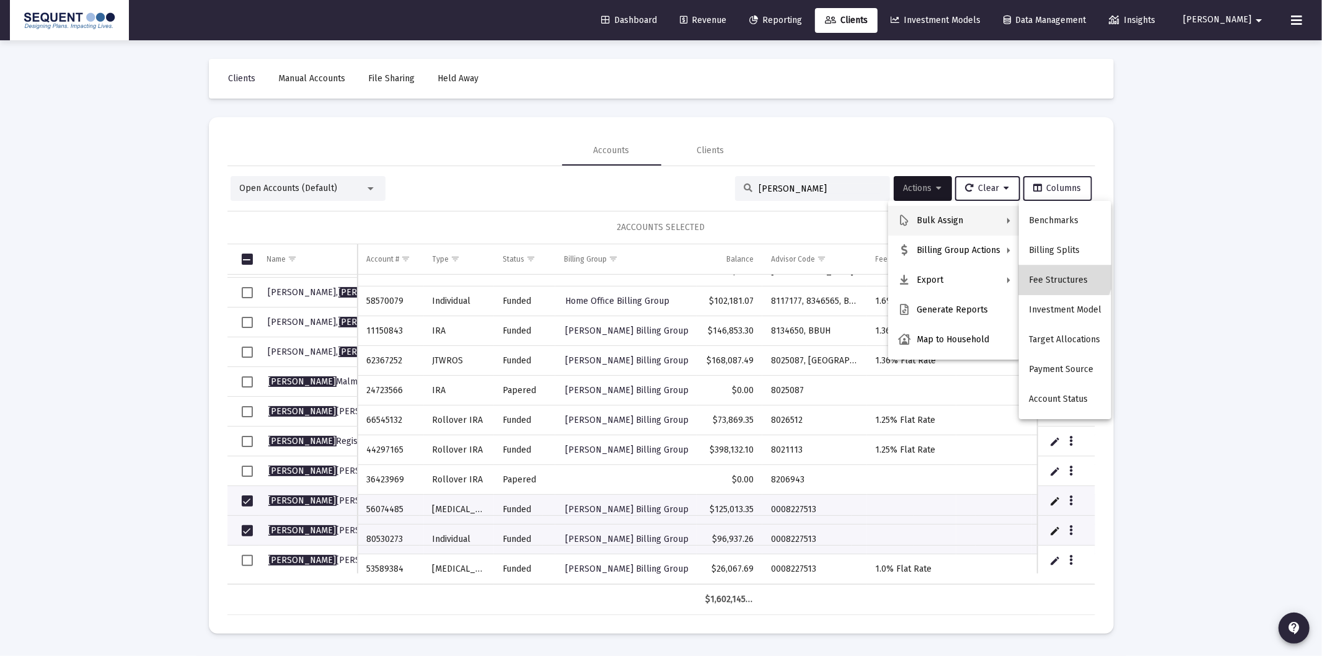
click at [1054, 270] on button "Fee Structures" at bounding box center [1065, 280] width 92 height 30
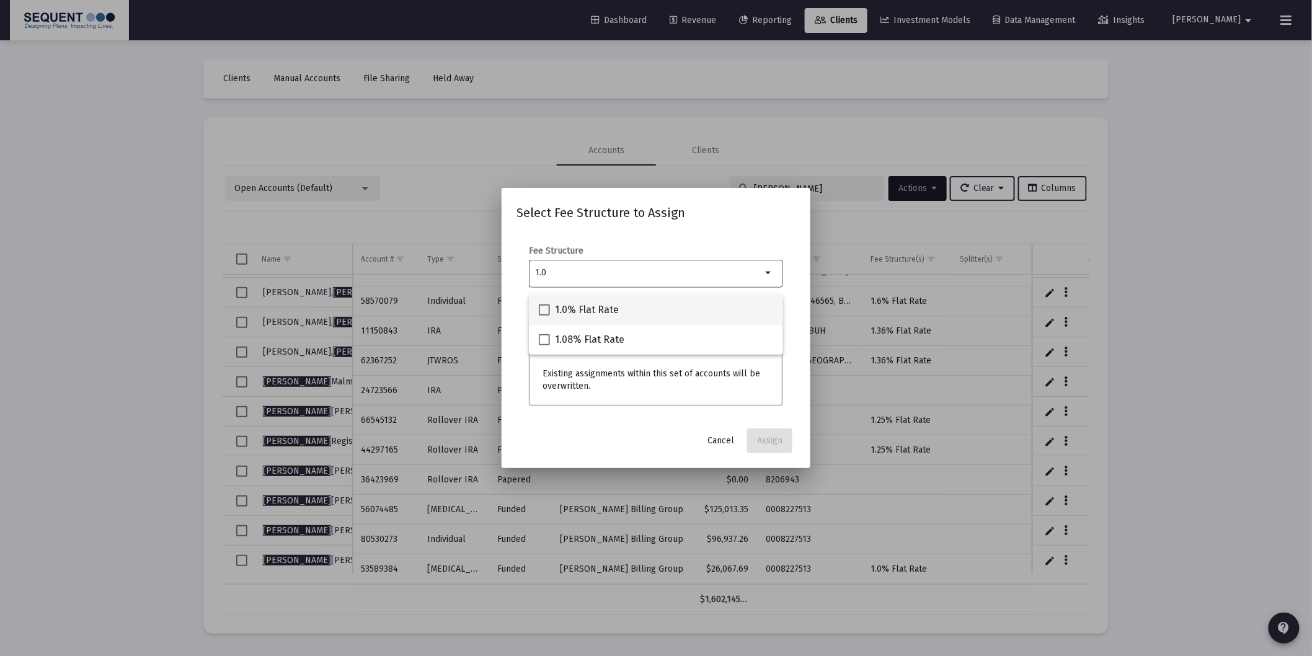
type input "1.0"
click at [601, 315] on span "1.0% Flat Rate" at bounding box center [587, 310] width 64 height 15
click at [544, 316] on input "1.0% Flat Rate" at bounding box center [544, 316] width 1 height 1
checkbox input "true"
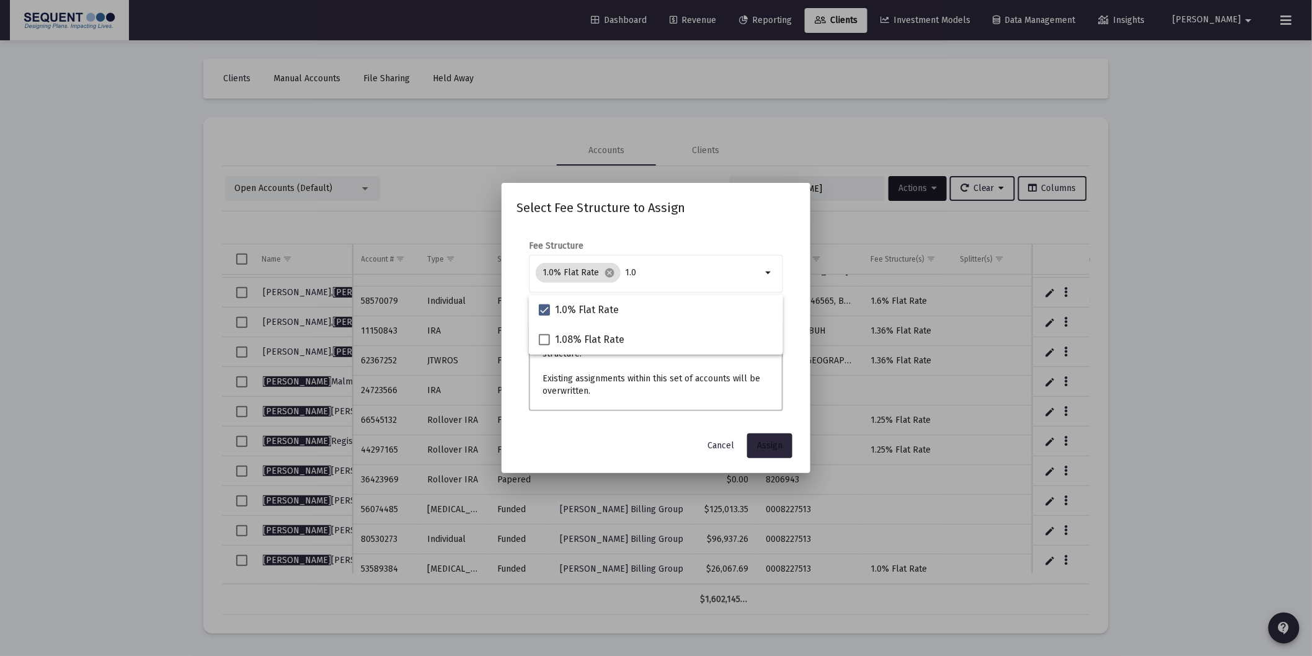
click at [753, 435] on button "Assign" at bounding box center [769, 445] width 45 height 25
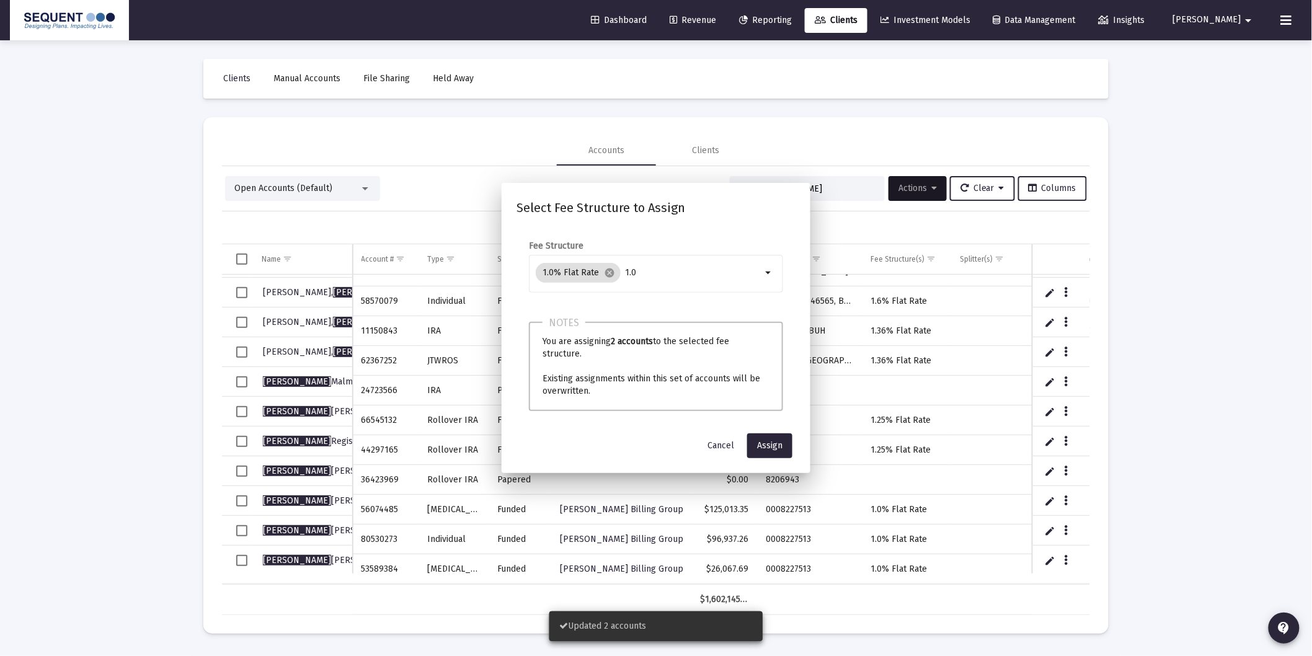
click at [1214, 501] on div "Loading... Clients Manual Accounts File Sharing Held Away Accounts Clients Open…" at bounding box center [656, 328] width 1312 height 656
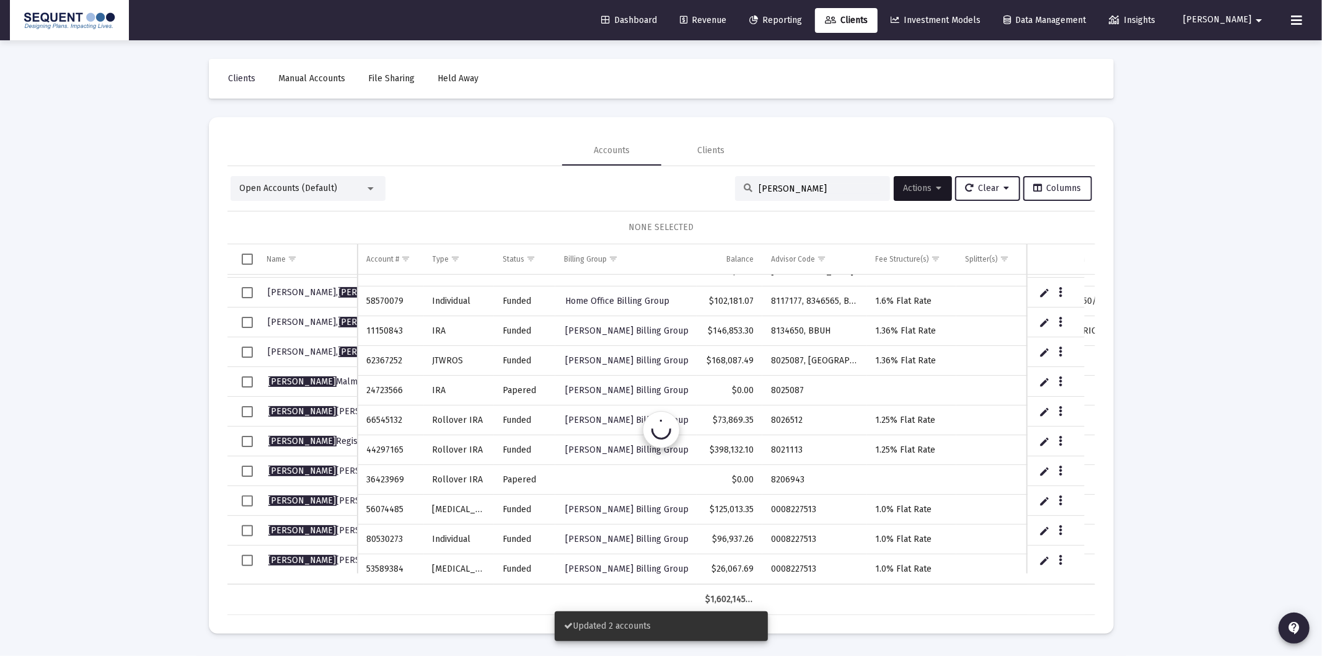
scroll to position [234, 0]
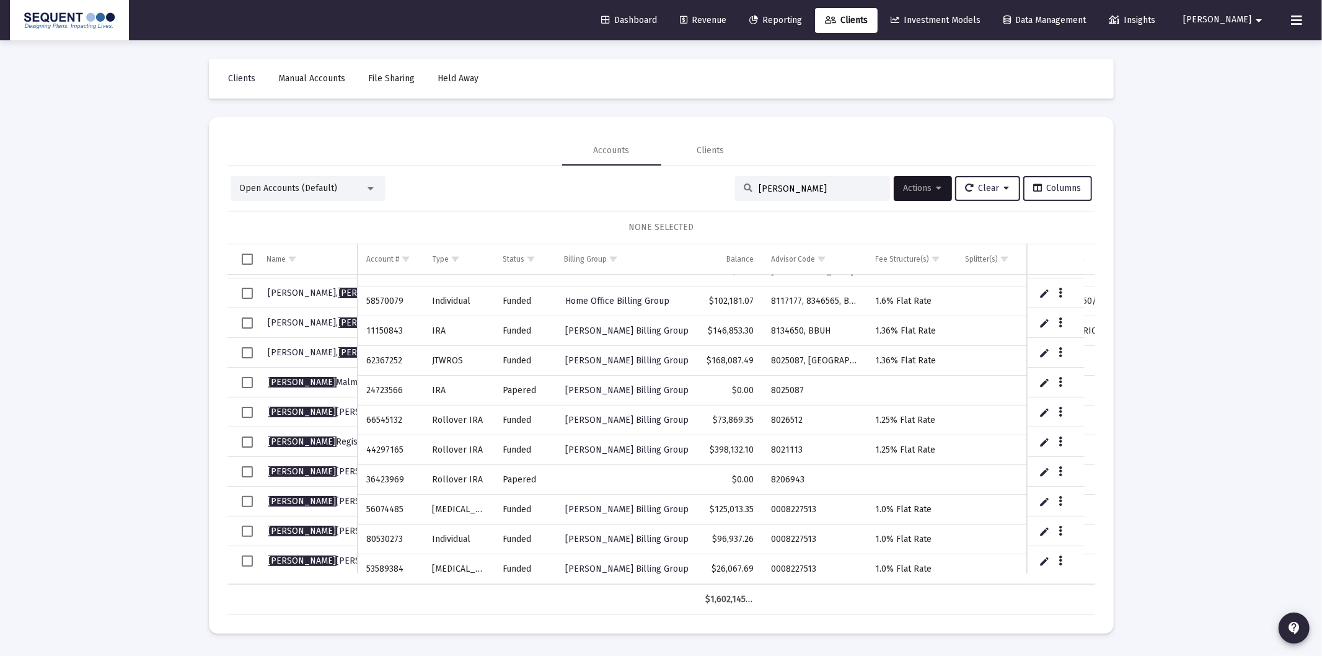
click at [785, 187] on input "[PERSON_NAME]" at bounding box center [820, 188] width 122 height 11
paste input "66221948"
click at [785, 188] on input "glen66221948" at bounding box center [820, 188] width 122 height 11
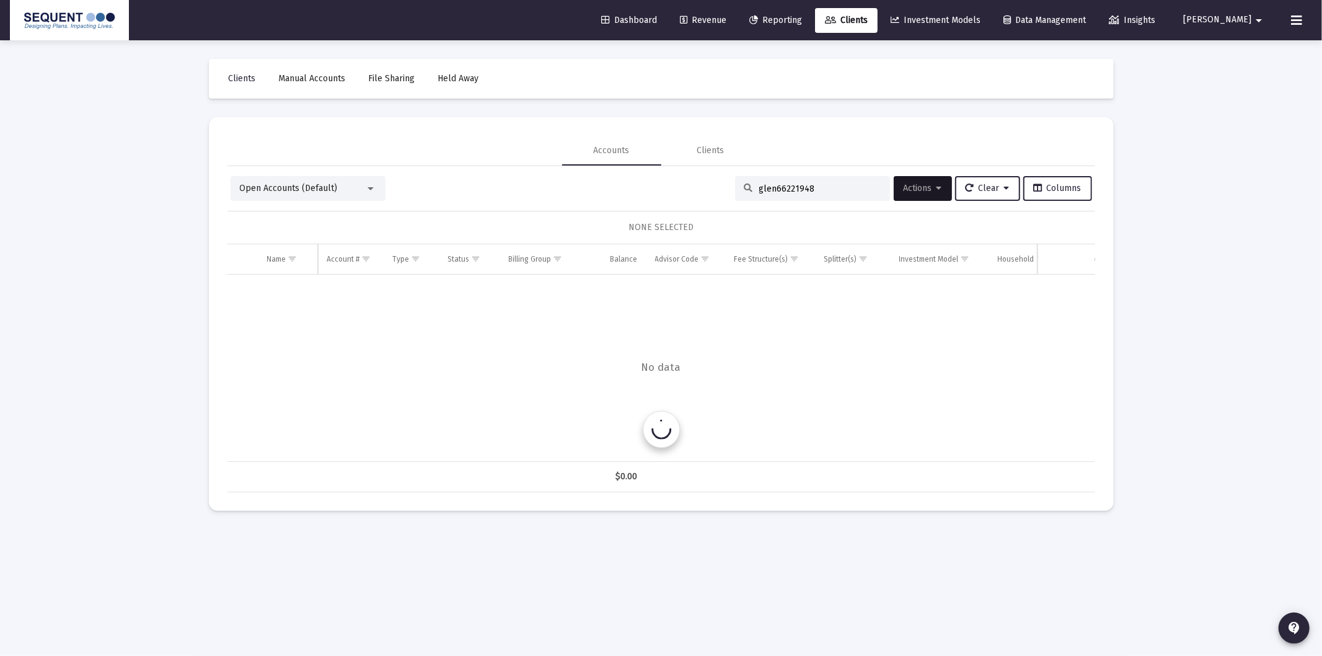
paste input
type input "66221948"
click at [301, 291] on div "Data grid" at bounding box center [288, 289] width 42 height 12
click at [1050, 289] on link "Edit" at bounding box center [1055, 288] width 11 height 11
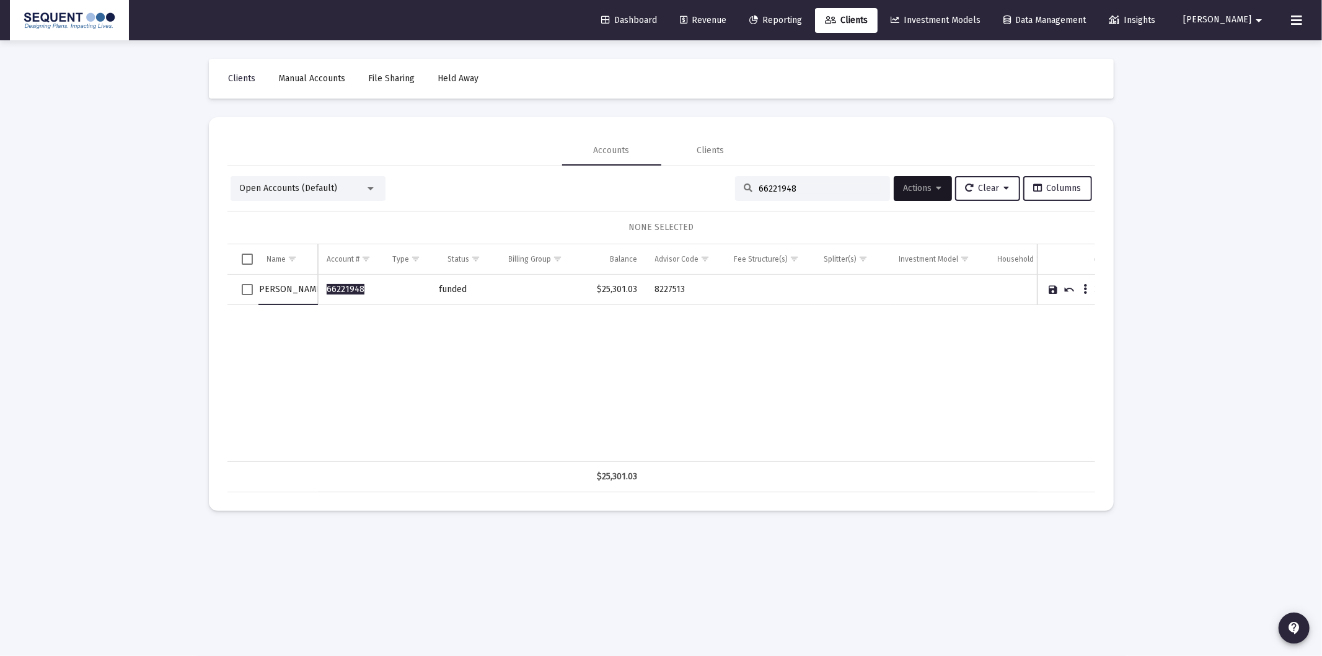
scroll to position [0, 10]
type input "[PERSON_NAME]"
type input "[MEDICAL_DATA] [PERSON_NAME]"
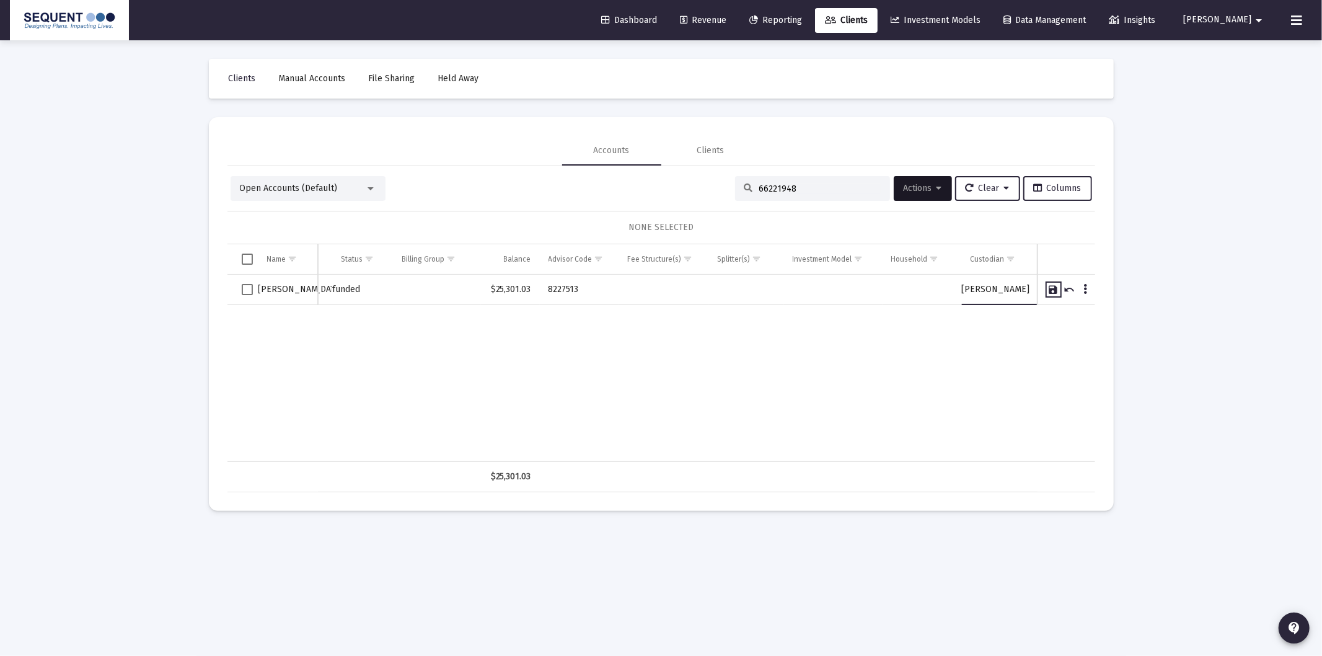
click at [1055, 291] on link "Save" at bounding box center [1053, 289] width 11 height 11
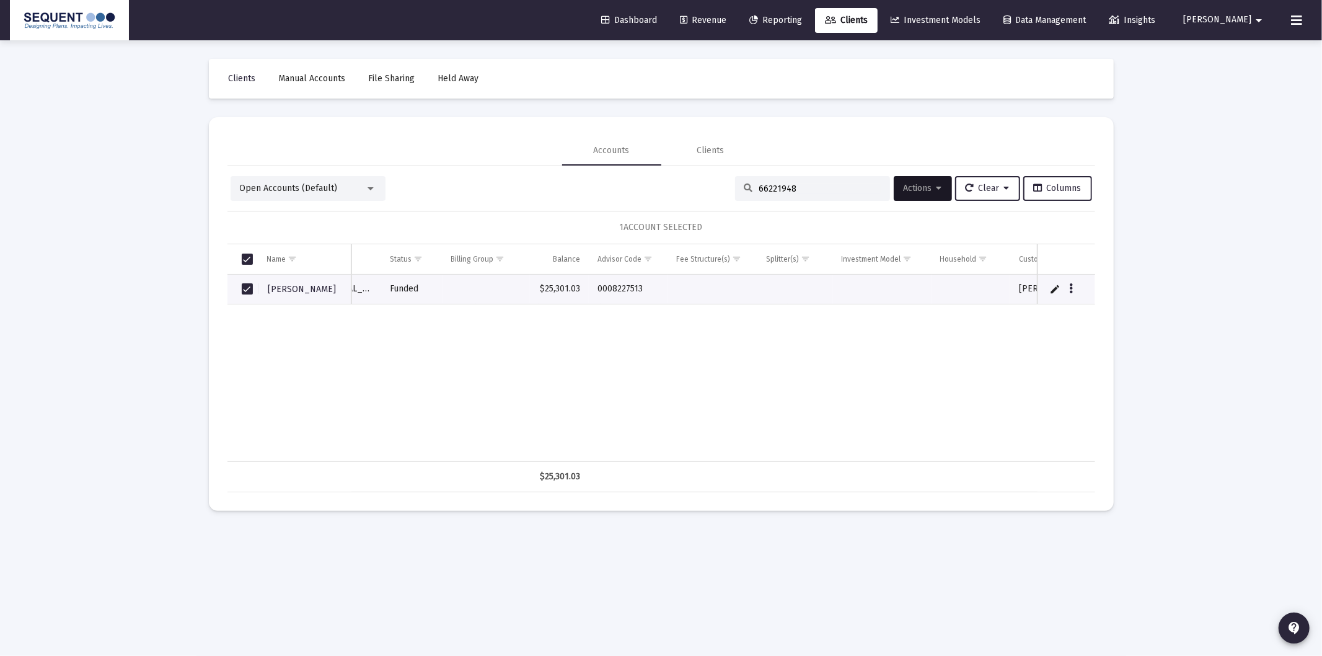
click at [774, 195] on div "66221948" at bounding box center [812, 188] width 155 height 25
click at [774, 194] on div "66221948" at bounding box center [812, 188] width 155 height 25
click at [778, 190] on input "66221948" at bounding box center [820, 188] width 122 height 11
paste input "34102375"
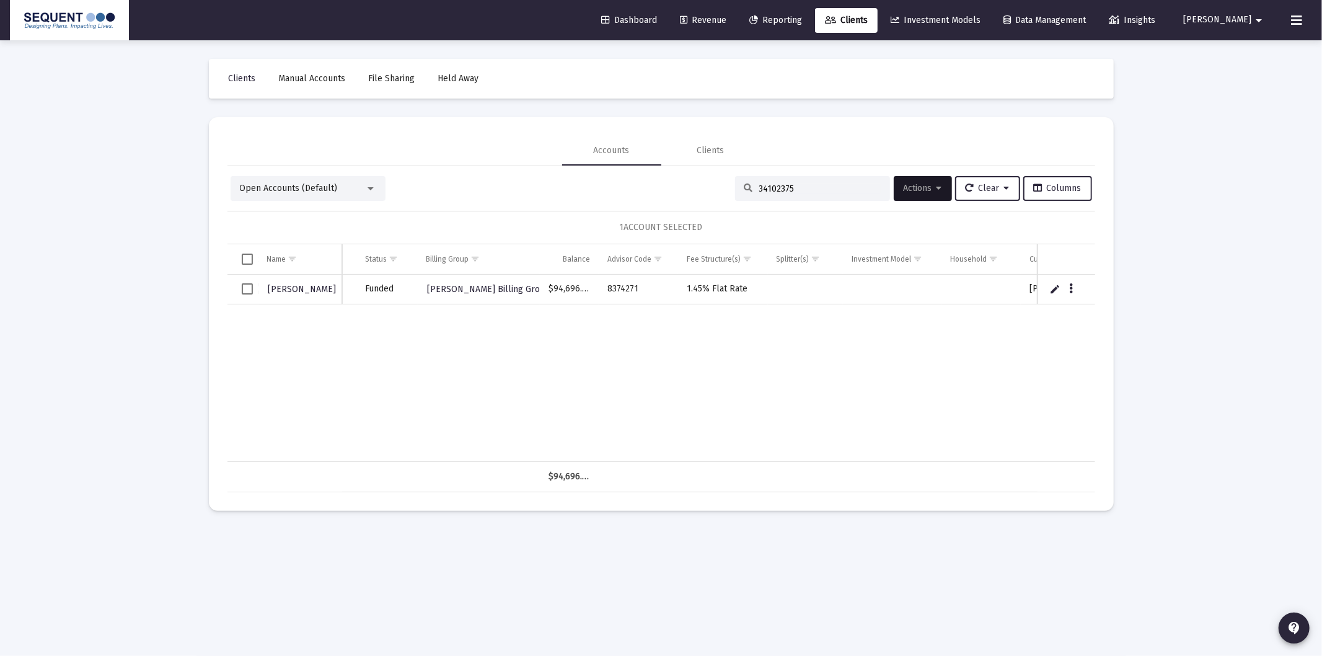
type input "34102375"
